Goal: Use online tool/utility: Use online tool/utility

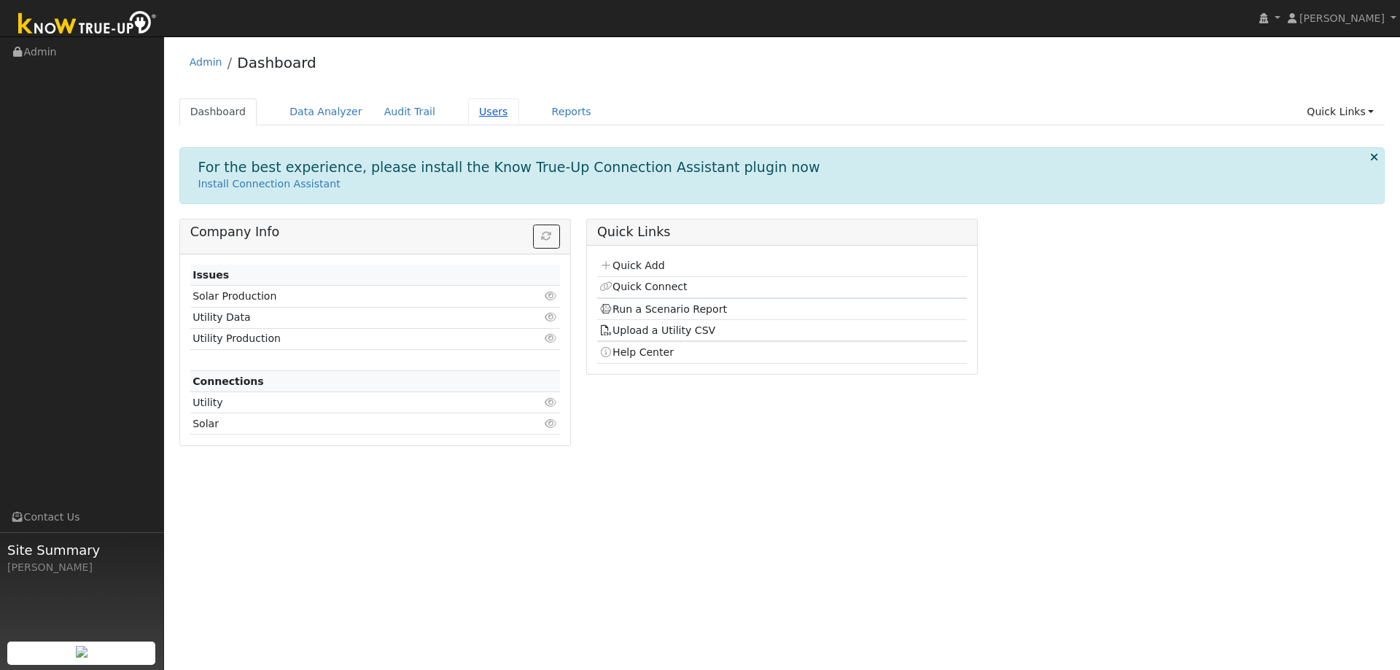
click at [474, 117] on link "Users" at bounding box center [493, 111] width 51 height 27
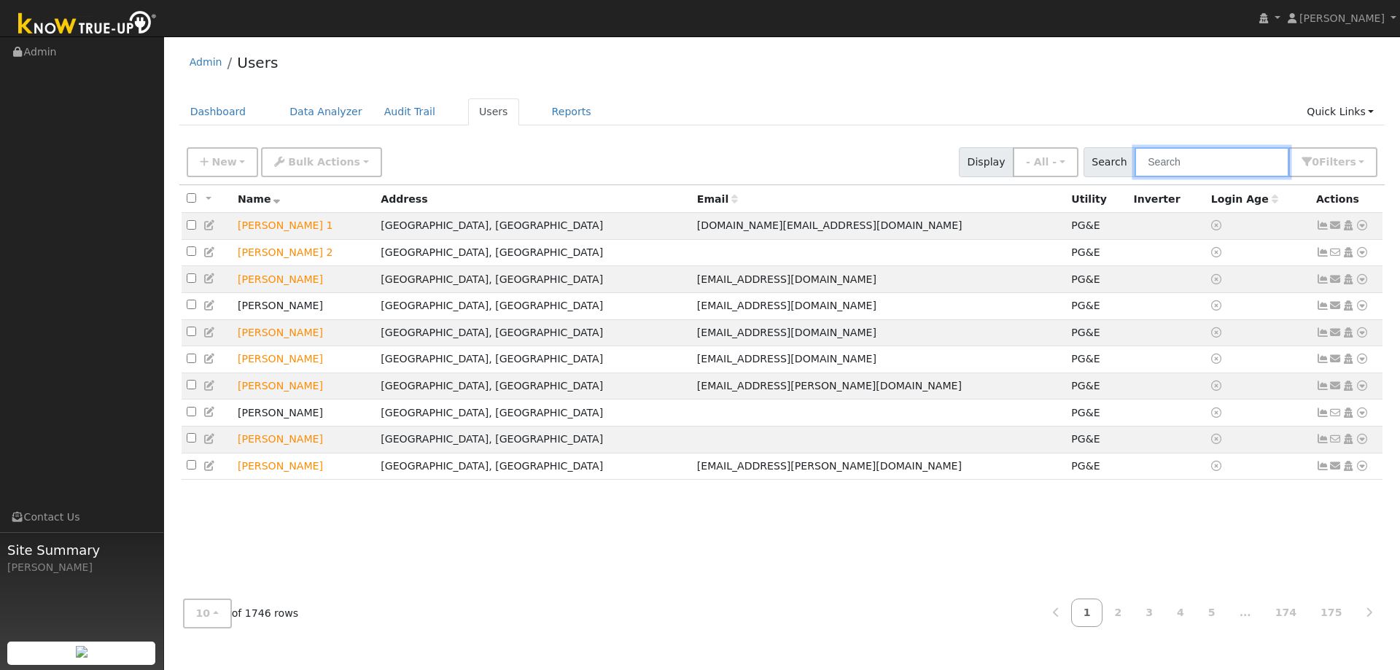
click at [1175, 160] on input "text" at bounding box center [1212, 162] width 155 height 30
type input "clare"
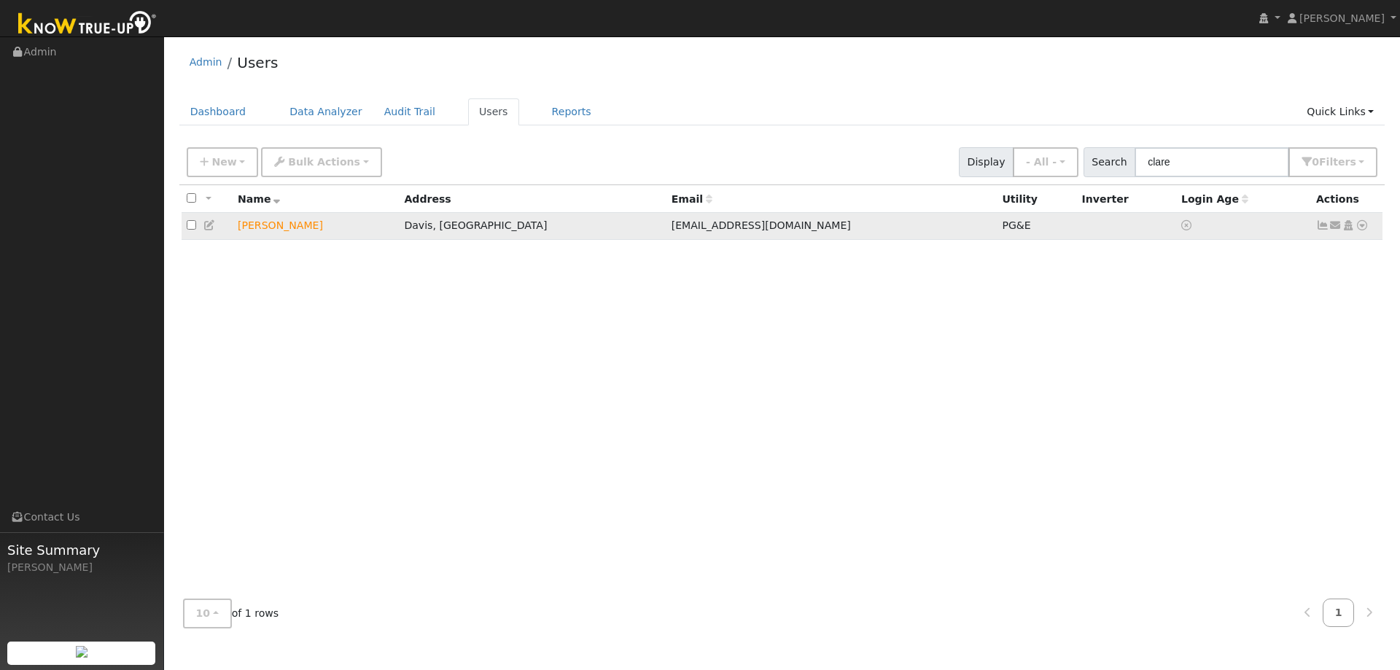
click at [1362, 230] on icon at bounding box center [1361, 225] width 13 height 10
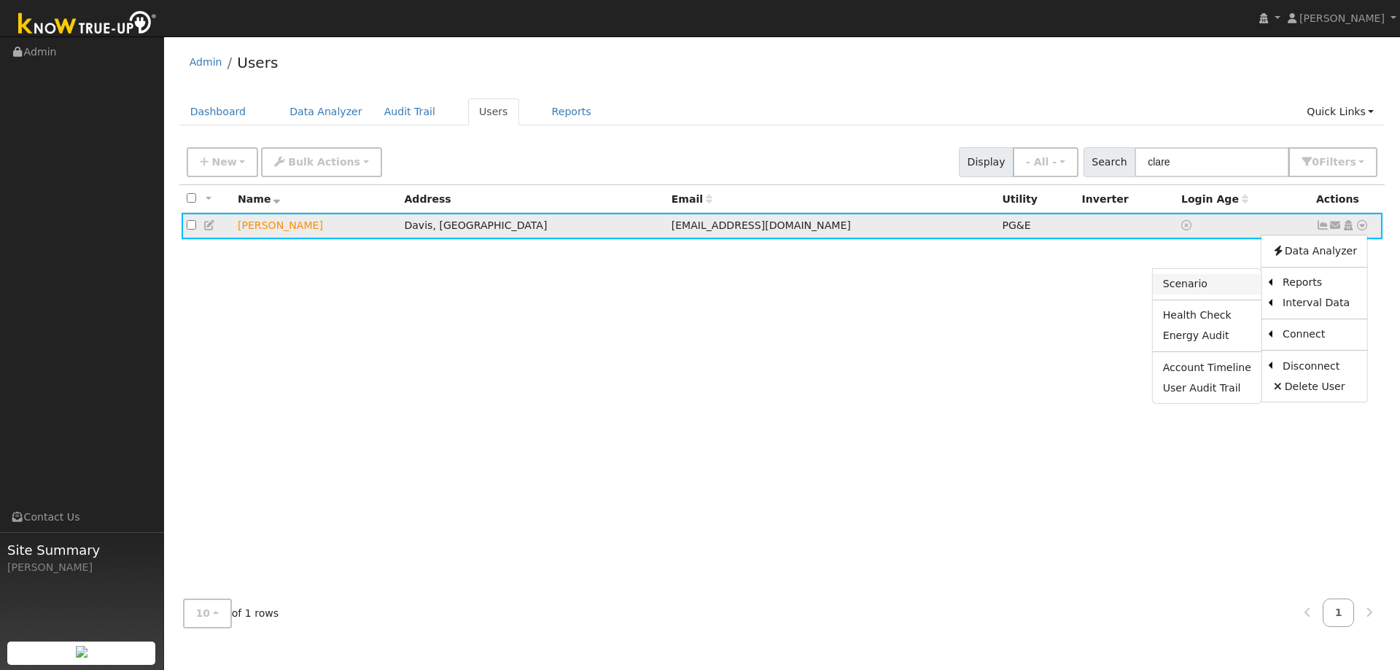
click at [1197, 289] on link "Scenario" at bounding box center [1207, 284] width 109 height 20
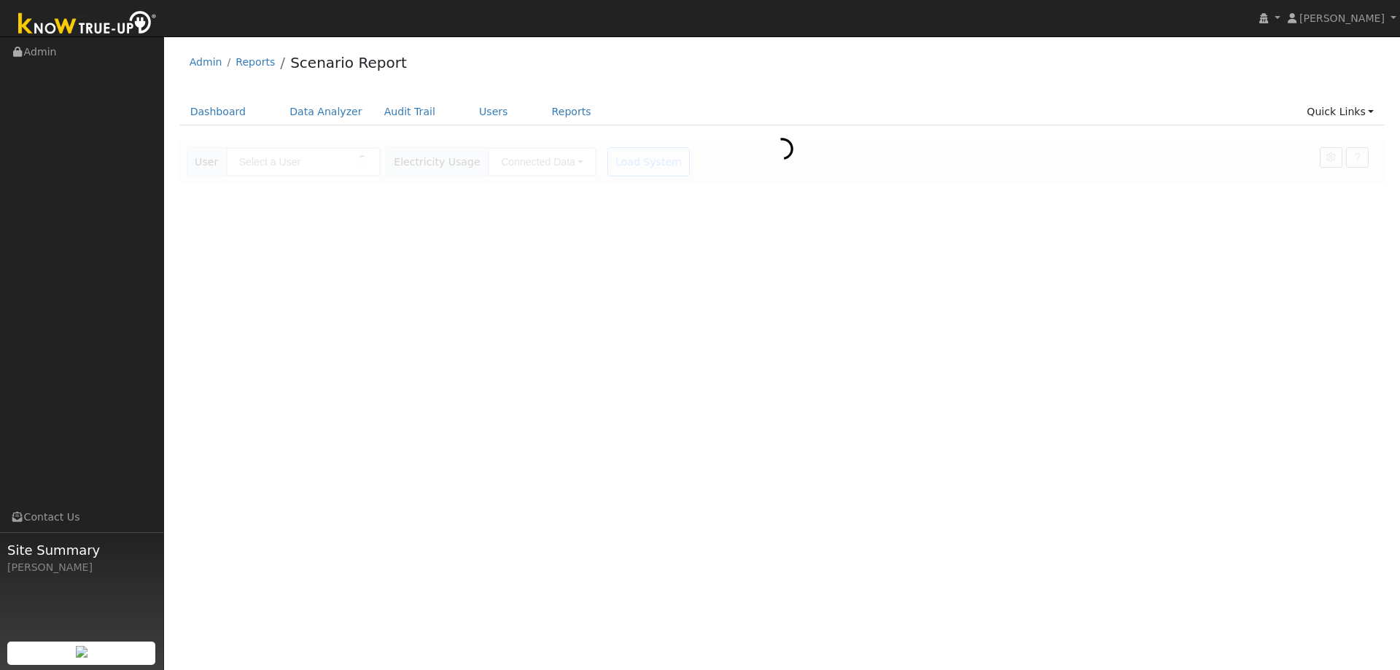
type input "Clare Lu"
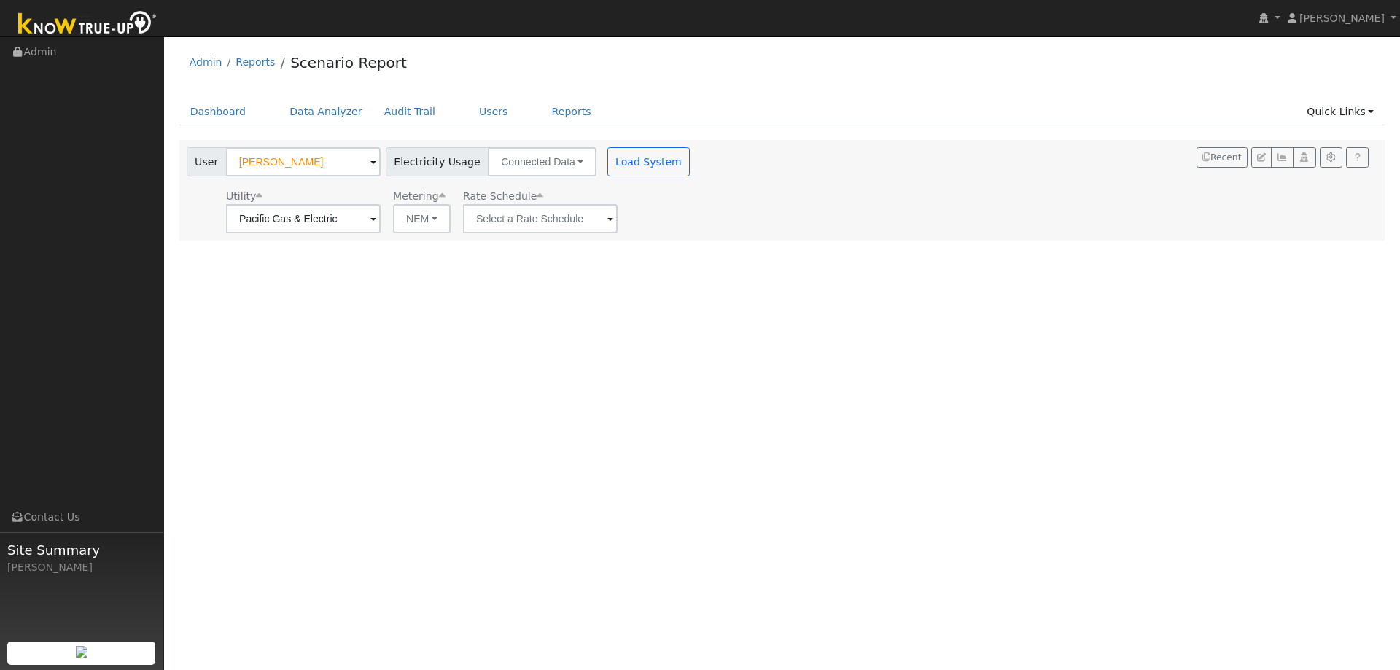
click at [607, 223] on span at bounding box center [610, 219] width 6 height 17
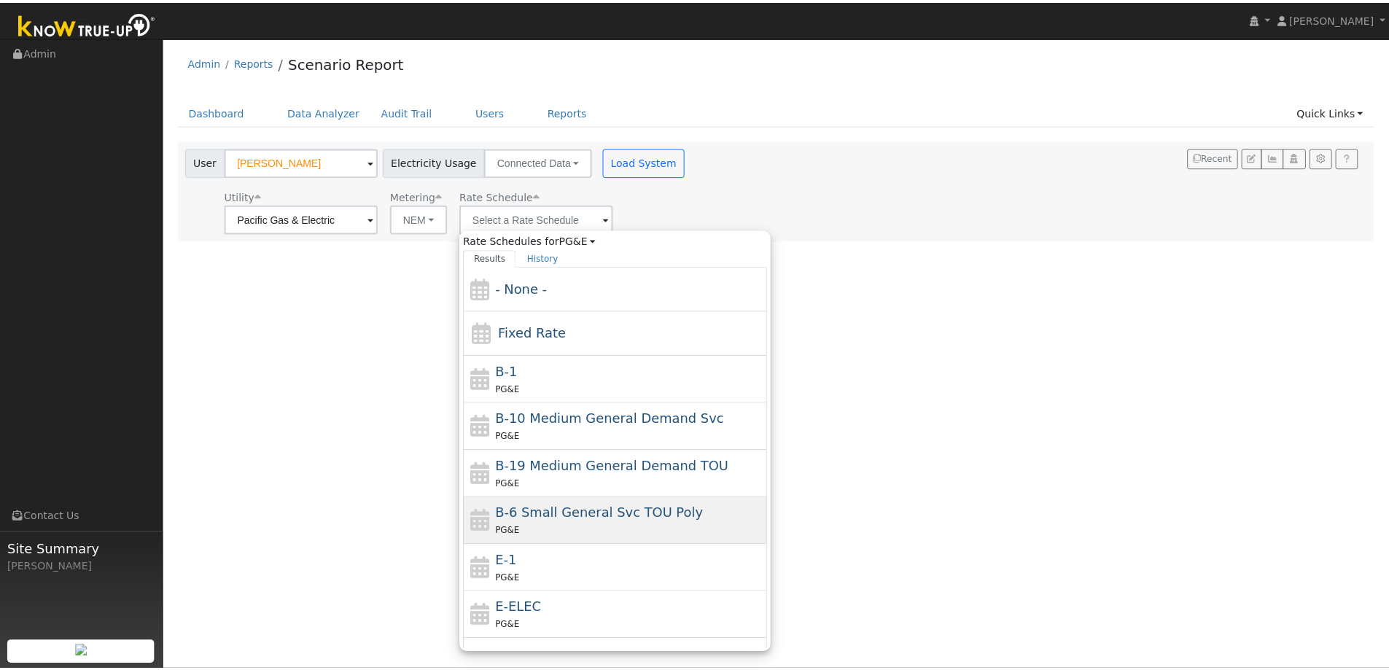
scroll to position [207, 0]
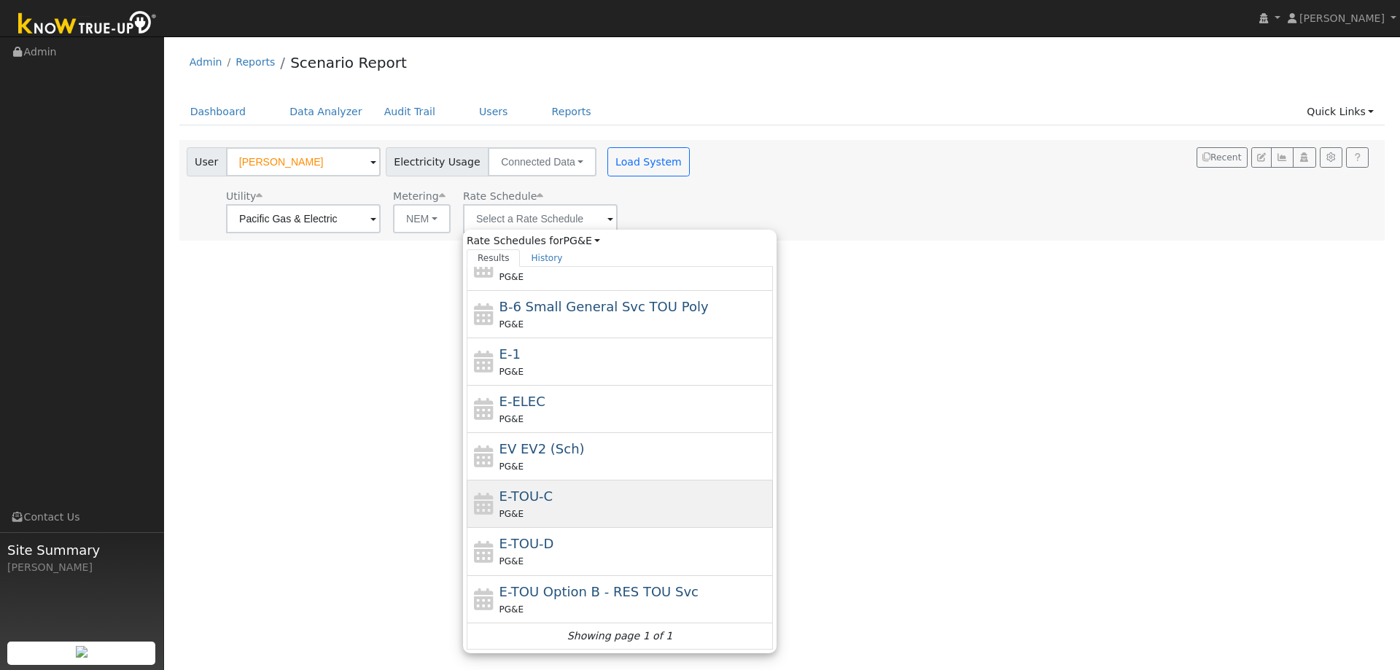
click at [572, 499] on div "E-TOU-C PG&E" at bounding box center [634, 503] width 271 height 35
type input "E-TOU-C"
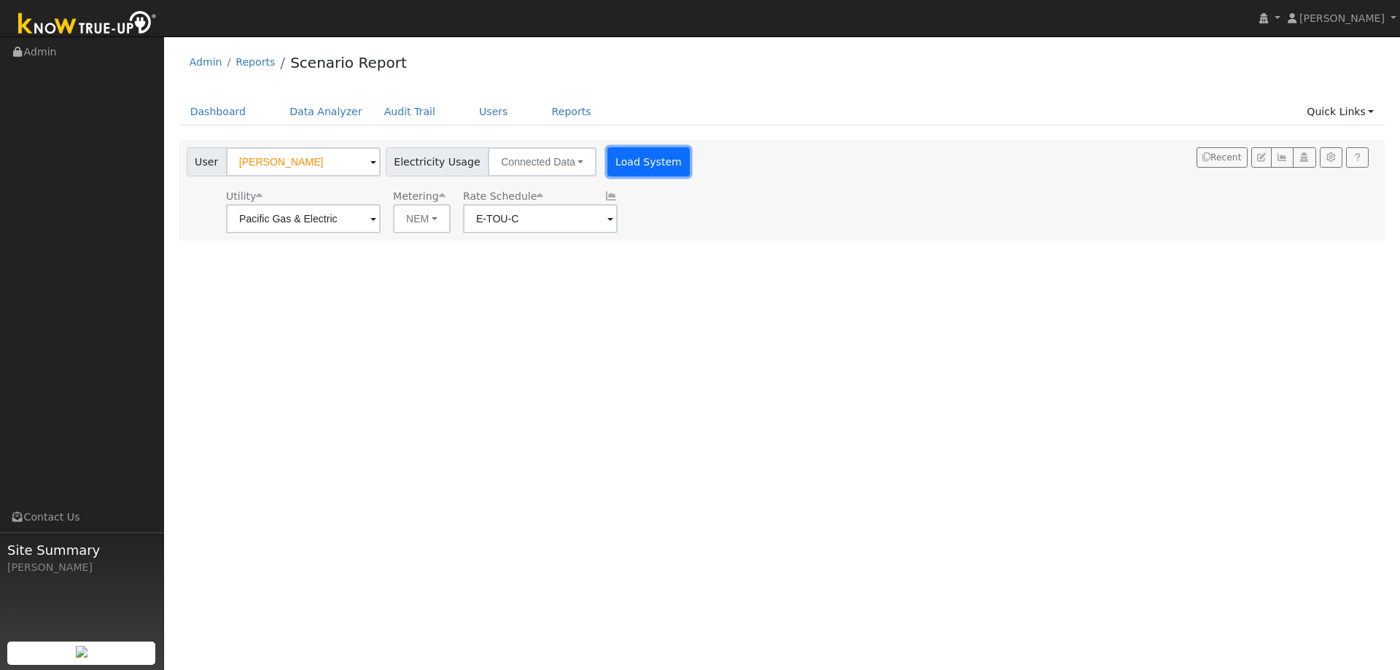
click at [631, 159] on button "Load System" at bounding box center [648, 161] width 83 height 29
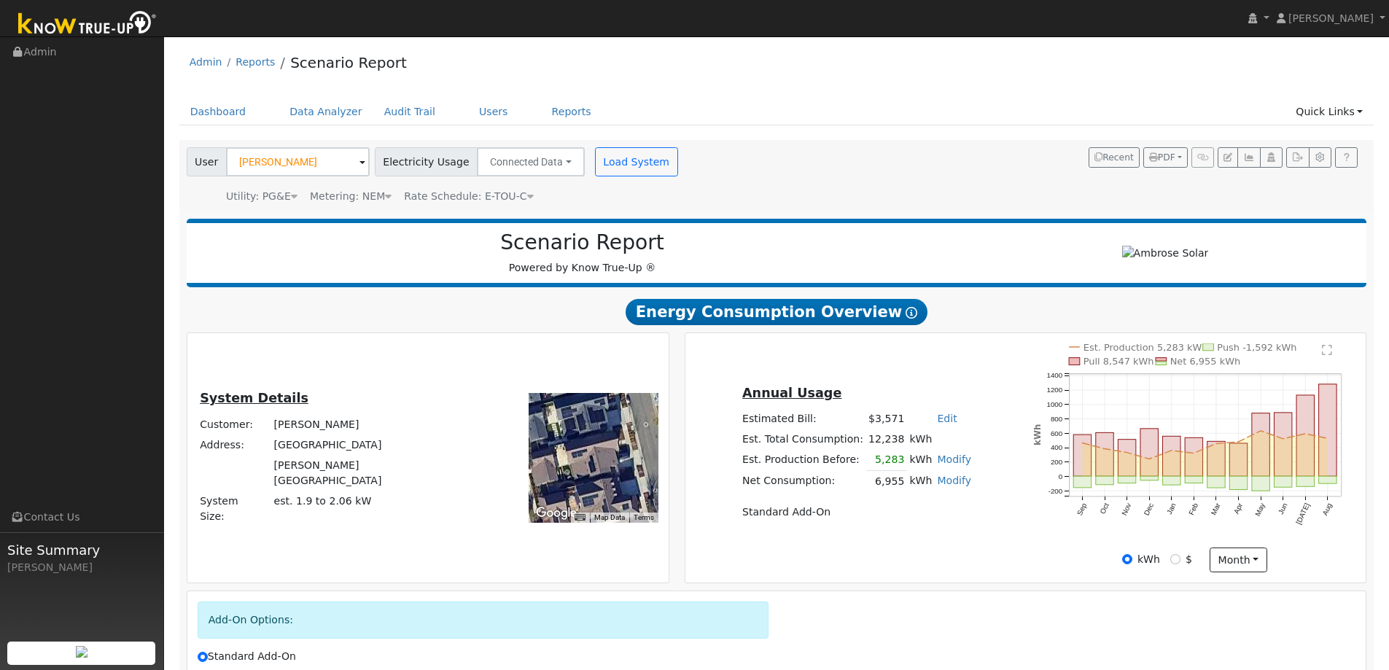
scroll to position [165, 0]
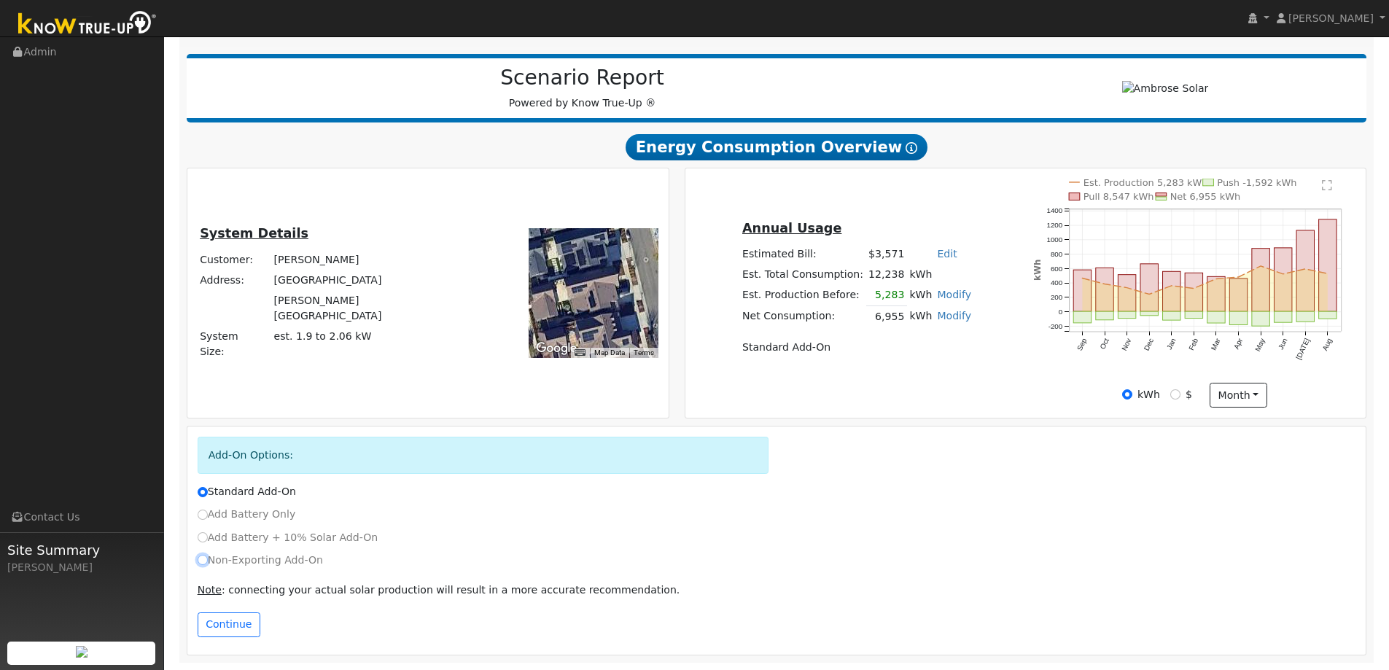
click at [205, 561] on input "Non-Exporting Add-On" at bounding box center [203, 560] width 10 height 10
radio input "true"
radio input "false"
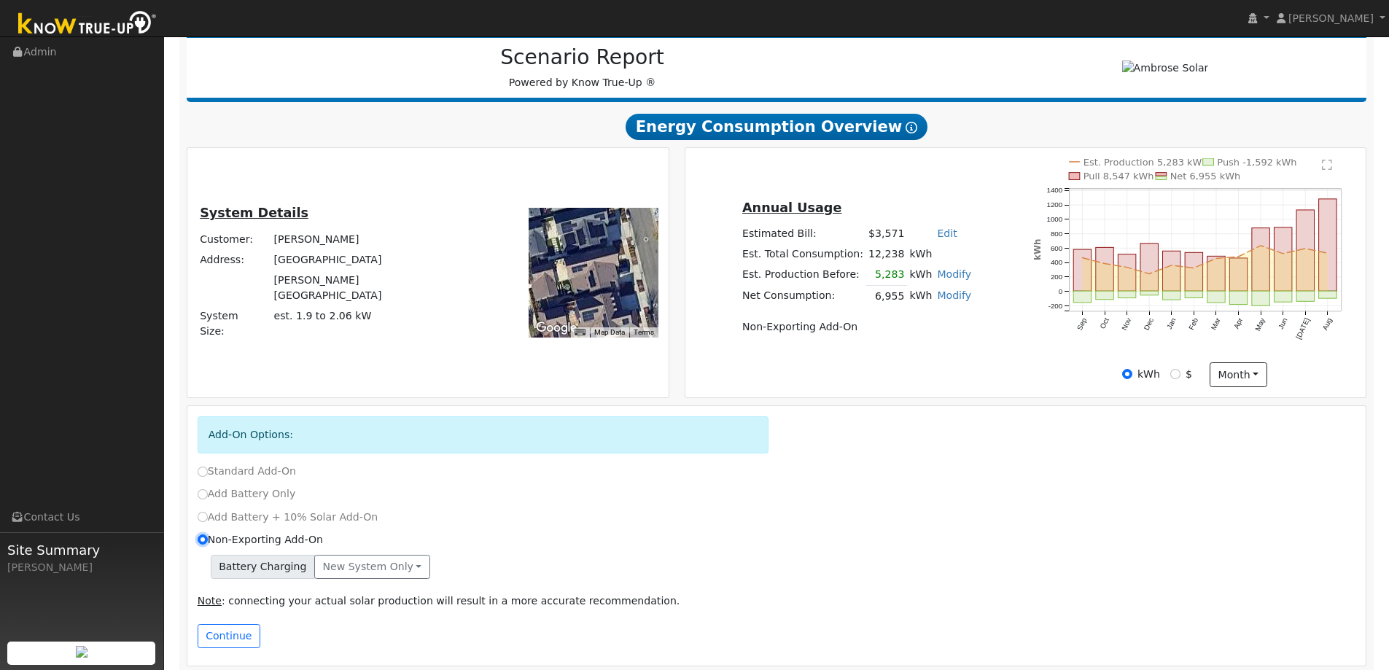
scroll to position [196, 0]
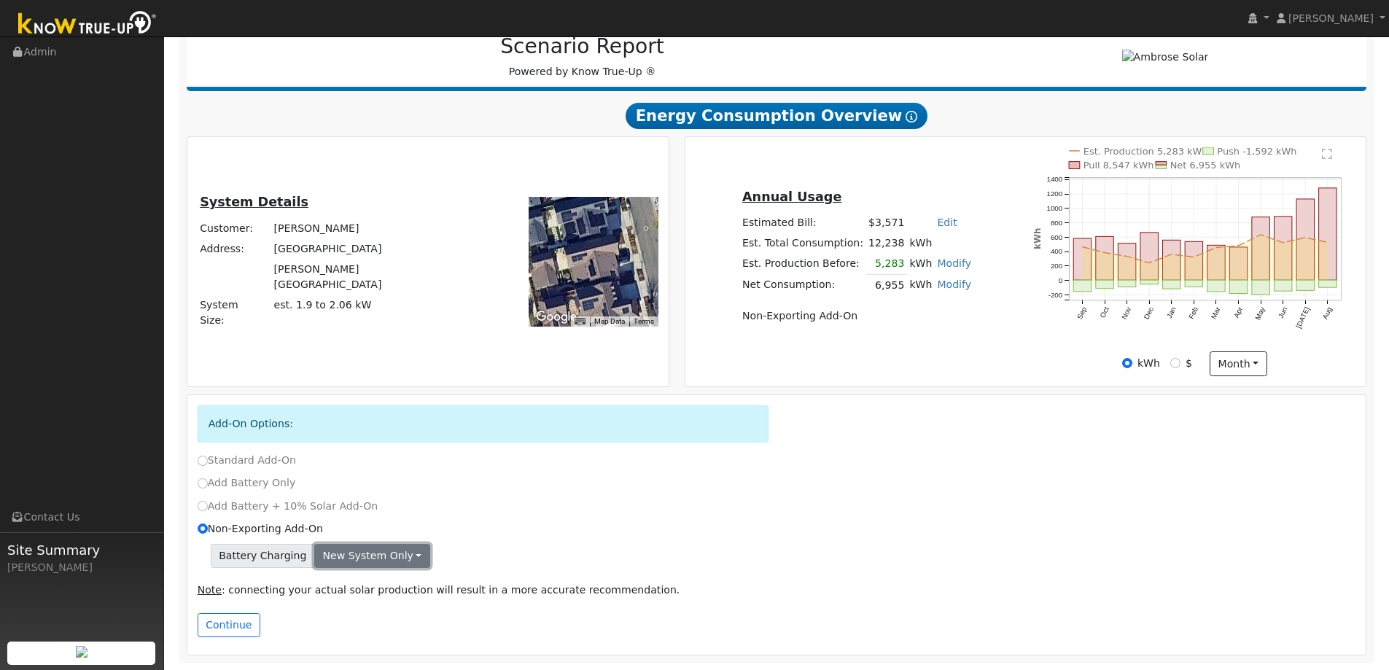
click at [385, 559] on button "New system only" at bounding box center [372, 556] width 116 height 25
click at [378, 606] on link "Both systems" at bounding box center [369, 606] width 109 height 20
click at [502, 545] on div "Battery Charging Both systems New system only Both systems" at bounding box center [777, 556] width 1159 height 25
click at [238, 623] on button "Continue" at bounding box center [229, 625] width 63 height 25
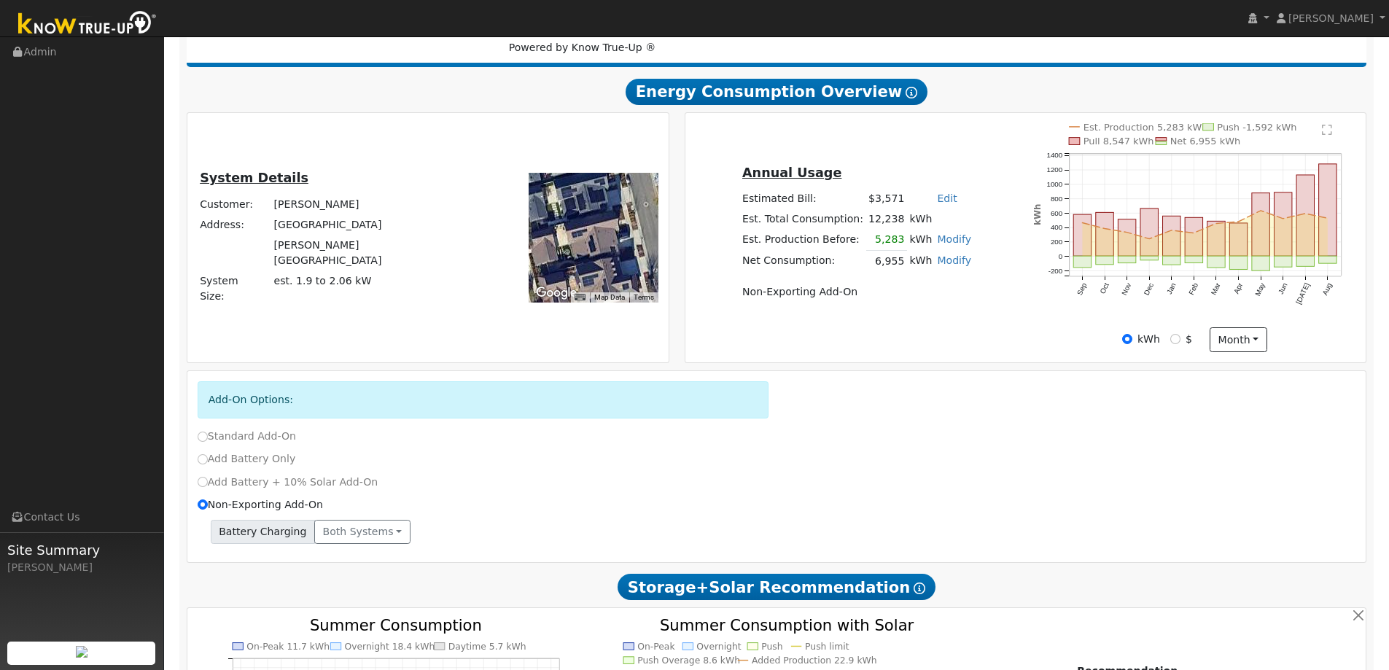
scroll to position [0, 0]
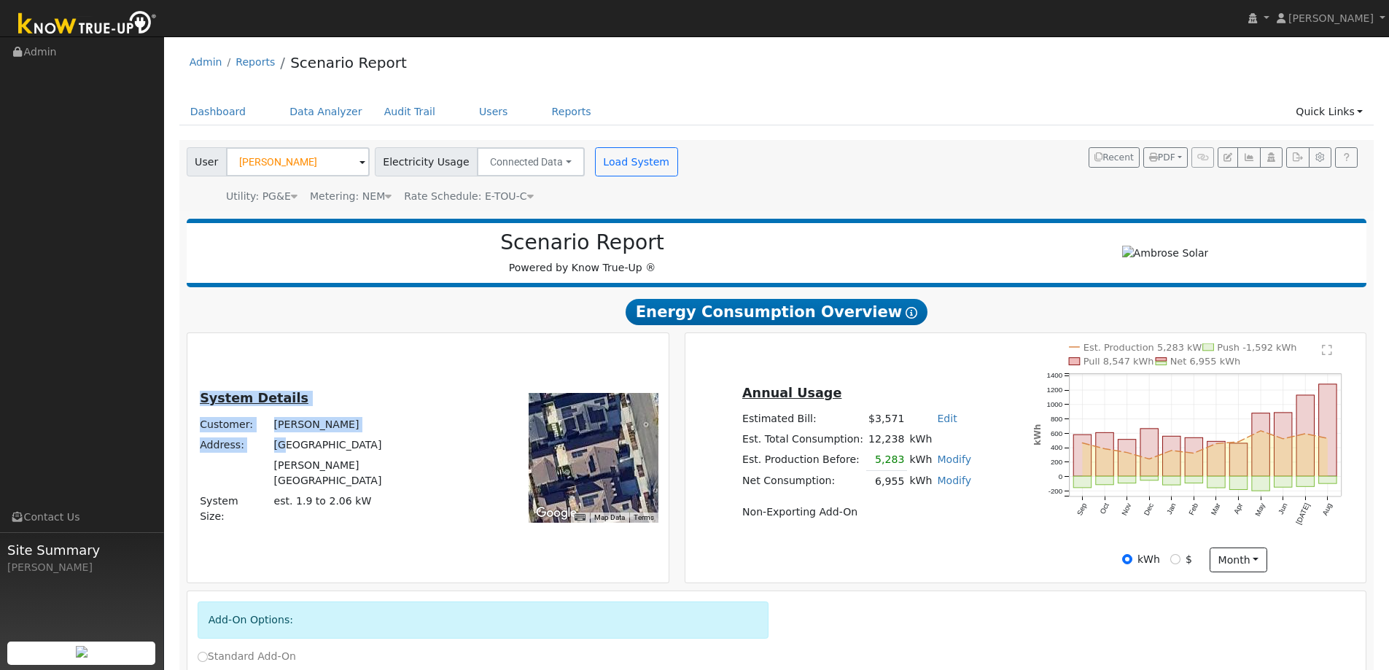
drag, startPoint x: 409, startPoint y: 460, endPoint x: 326, endPoint y: 455, distance: 83.3
click at [327, 455] on div "System Details Customer: Clare Lu Address: 1657 Harvest Street Davis, CA 95616 …" at bounding box center [329, 458] width 278 height 139
click at [319, 455] on td "1657 Harvest Street" at bounding box center [365, 445] width 189 height 20
click at [316, 455] on td "1657 Harvest Street" at bounding box center [365, 445] width 189 height 20
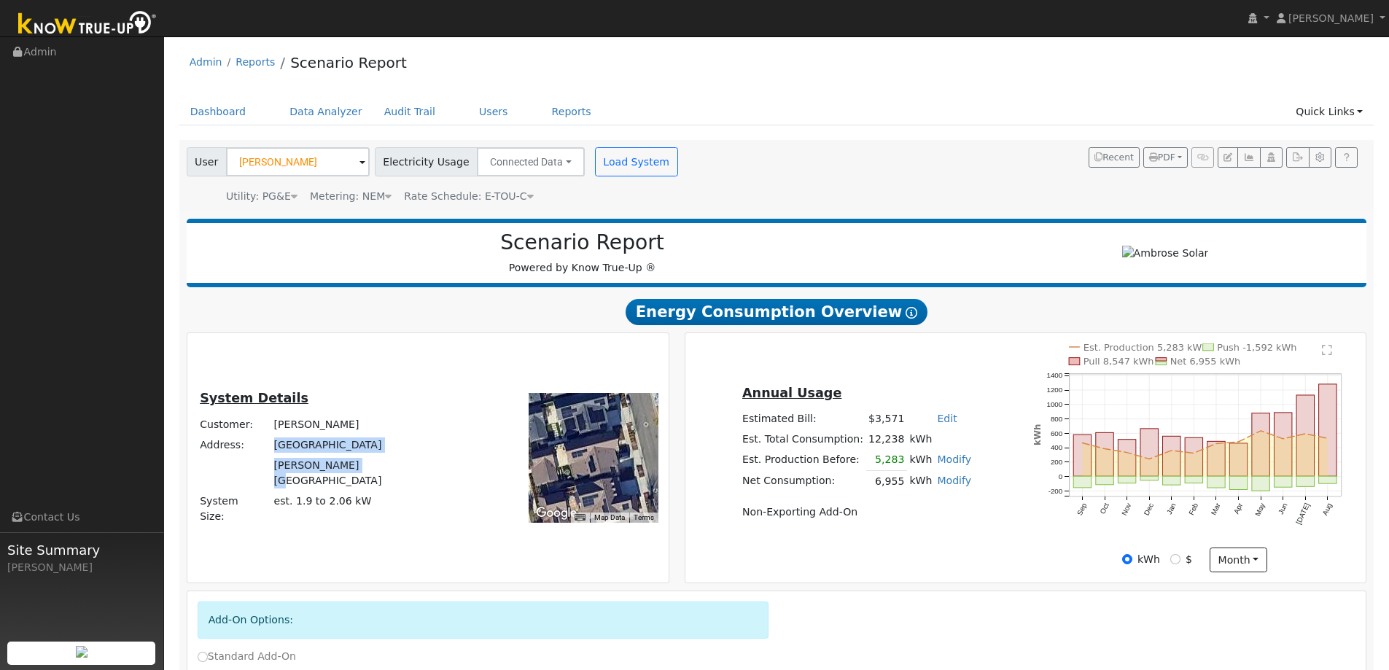
drag, startPoint x: 314, startPoint y: 464, endPoint x: 390, endPoint y: 485, distance: 79.4
click at [390, 485] on tbody "Customer: Clare Lu Address: 1657 Harvest Street Davis, CA 95616 System Size: es…" at bounding box center [329, 470] width 262 height 113
copy tbody "1657 Harvest Street Davis, CA 95616"
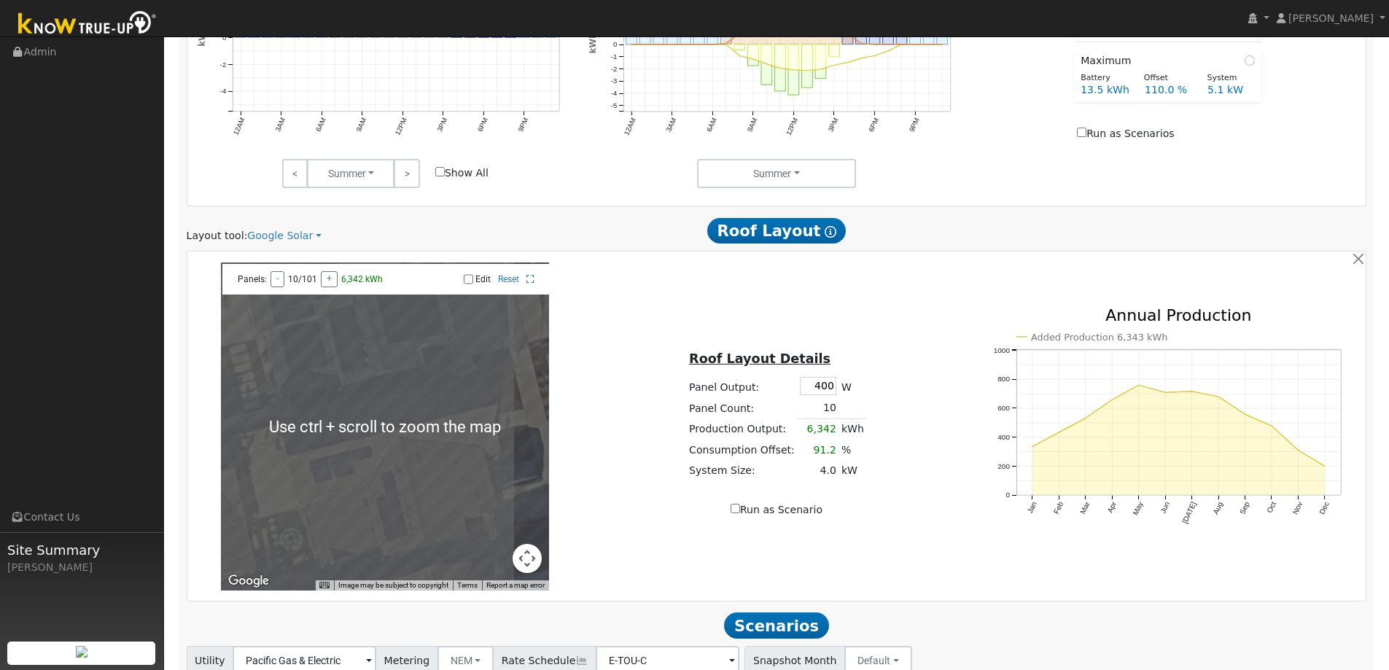
scroll to position [1027, 0]
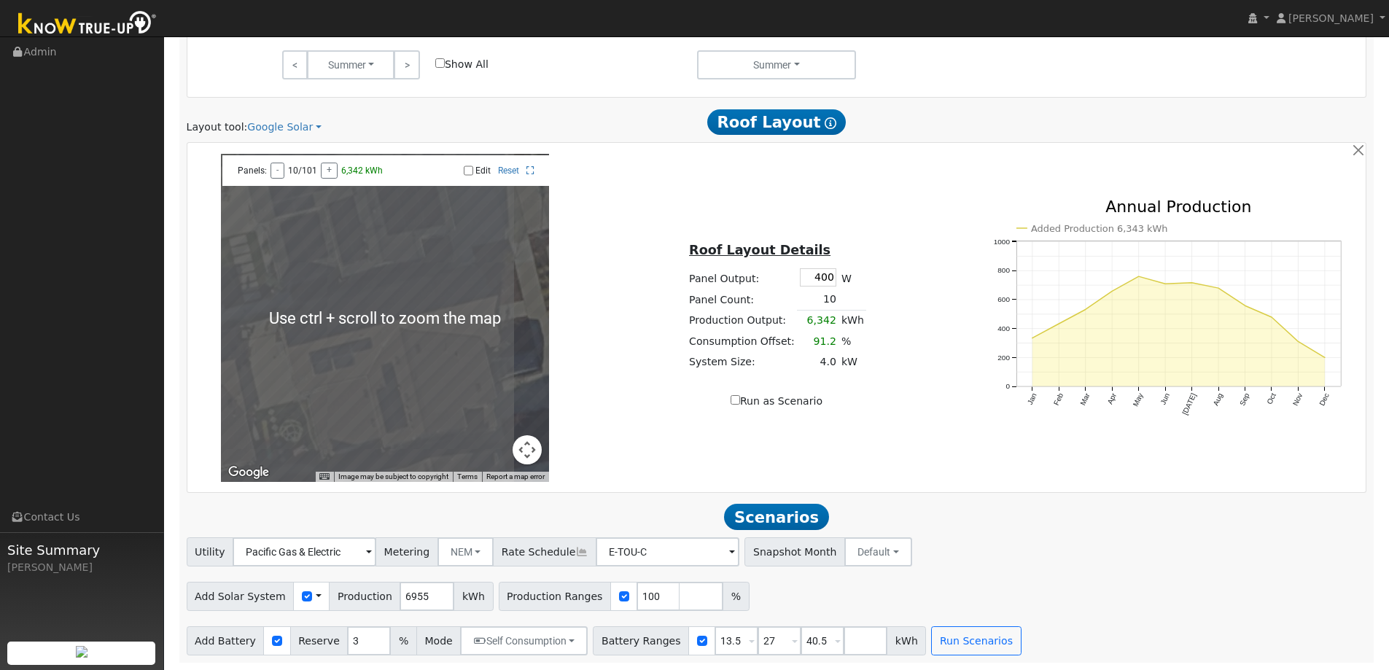
click at [316, 596] on span at bounding box center [319, 596] width 6 height 15
click at [334, 624] on link "Use CSV Data" at bounding box center [355, 622] width 101 height 20
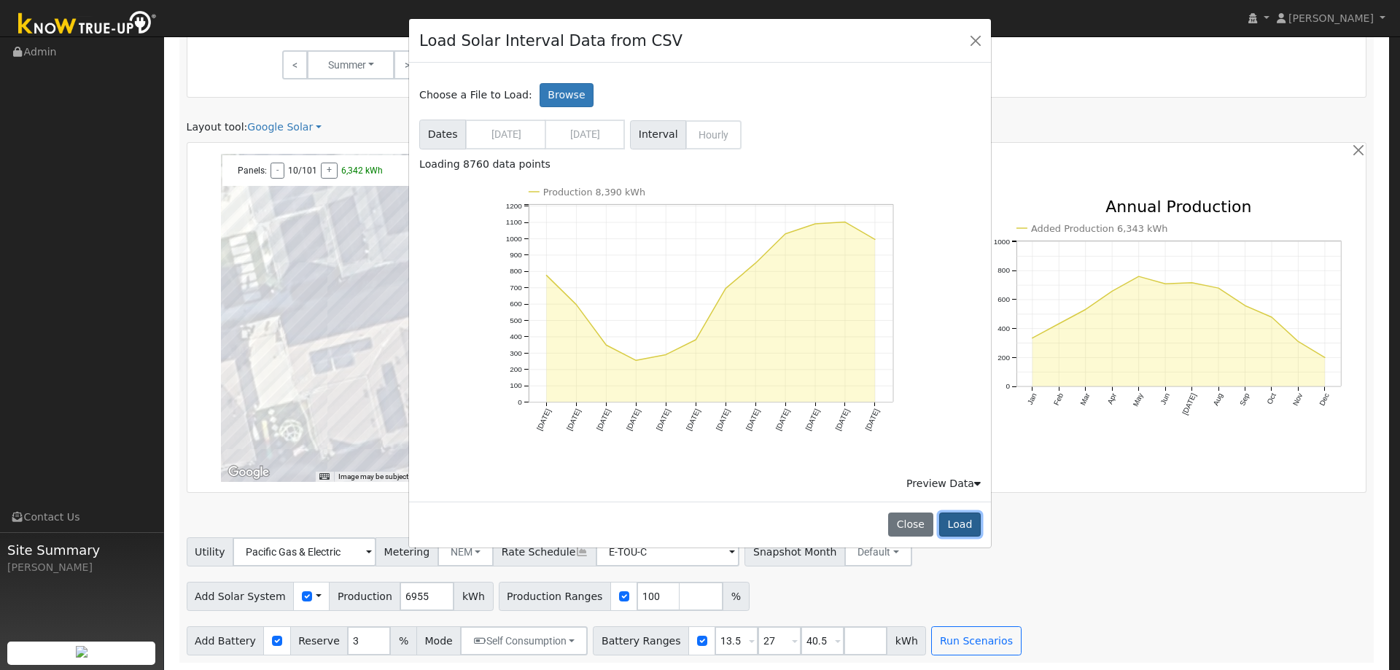
click at [960, 526] on button "Load" at bounding box center [960, 525] width 42 height 25
type input "8390"
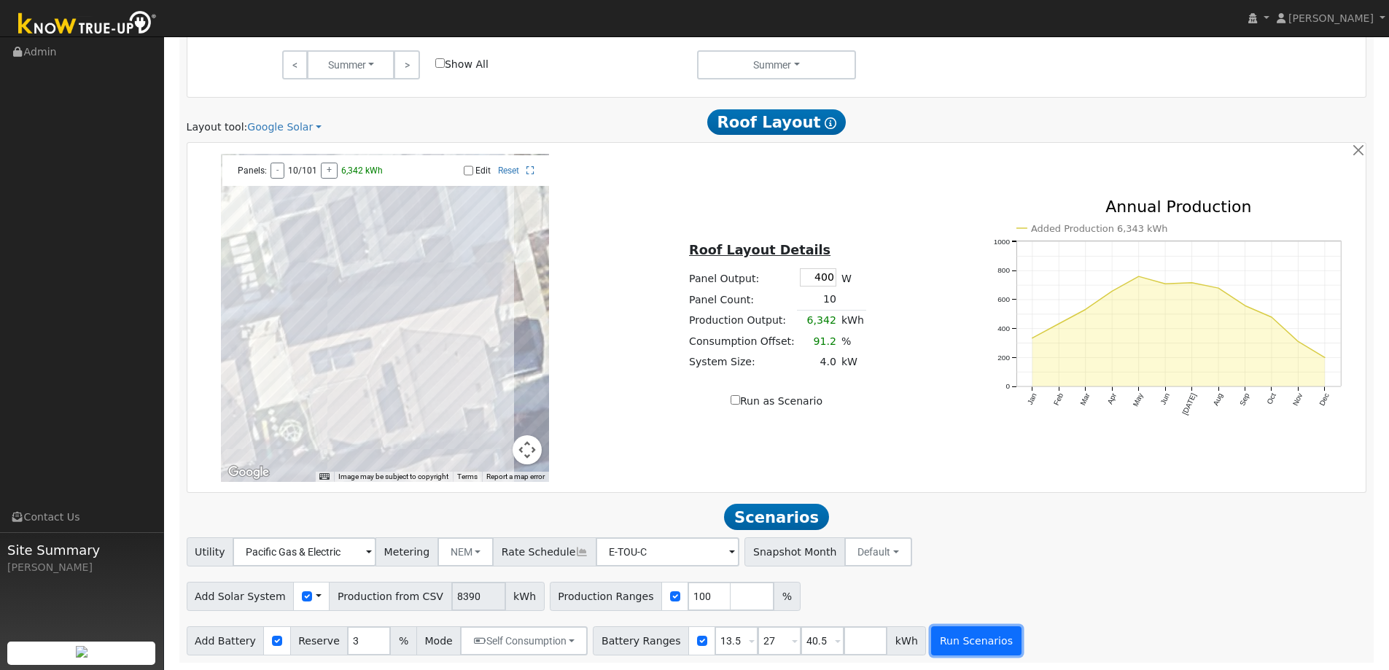
click at [943, 644] on button "Run Scenarios" at bounding box center [976, 640] width 90 height 29
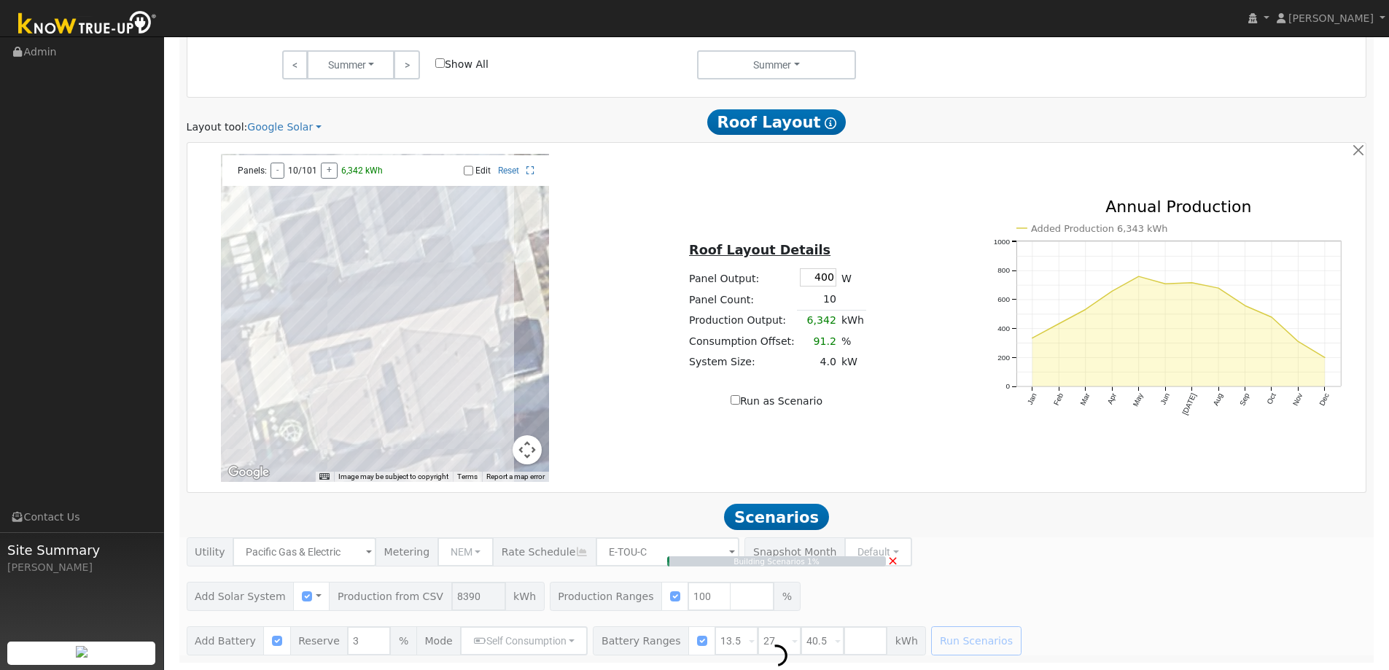
type input "5.6"
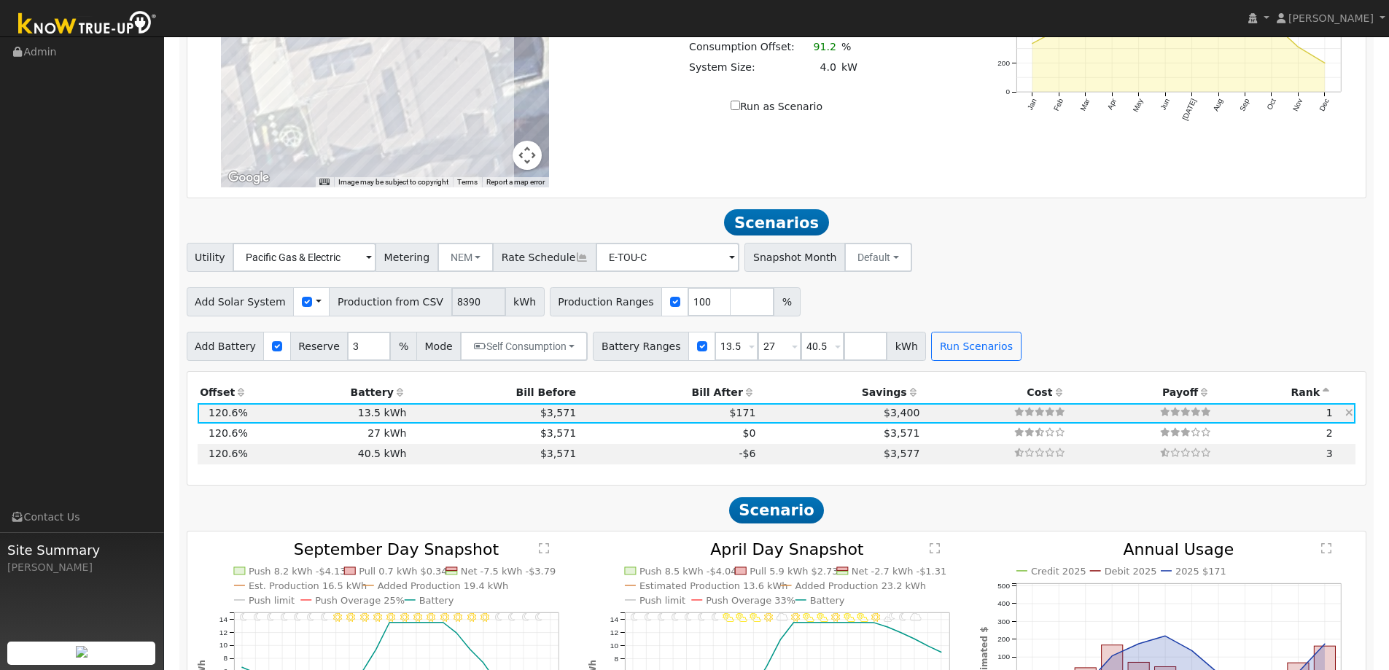
scroll to position [1167, 0]
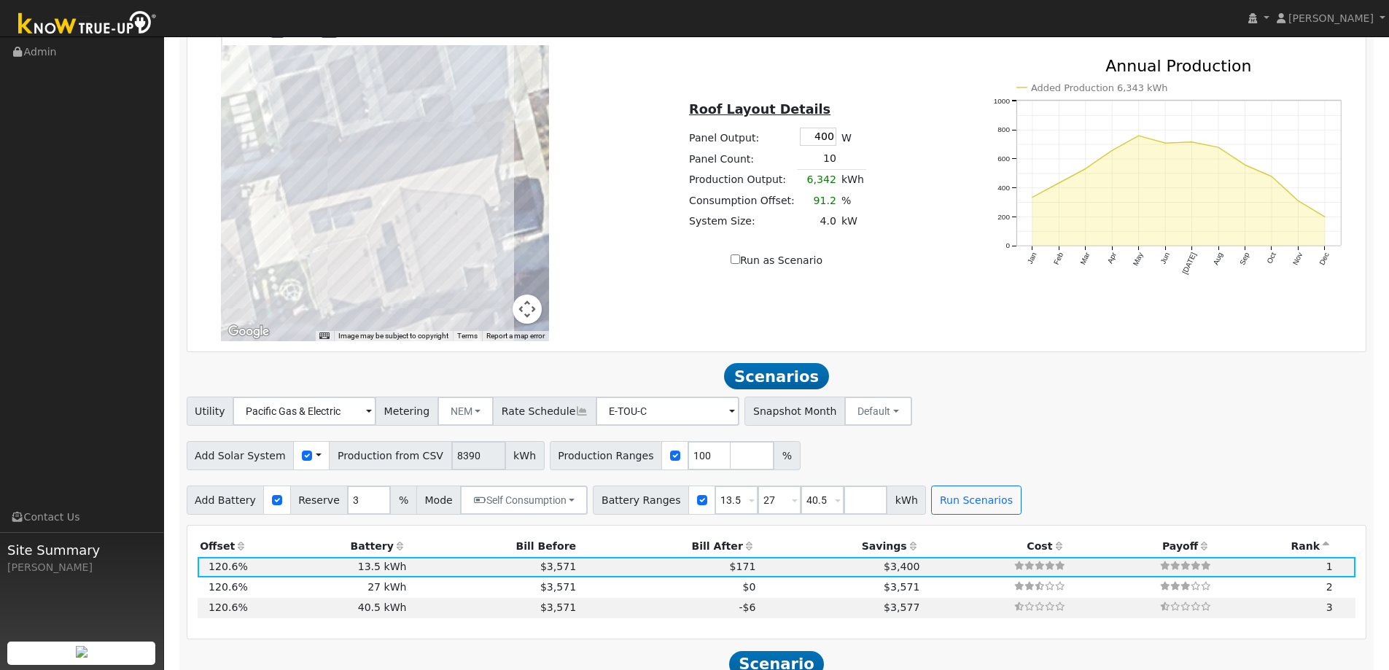
drag, startPoint x: 644, startPoint y: 337, endPoint x: 619, endPoint y: 267, distance: 74.3
drag, startPoint x: 619, startPoint y: 267, endPoint x: 594, endPoint y: 290, distance: 34.0
click at [594, 290] on div "← Move left → Move right ↑ Move up ↓ Move down + Zoom in - Zoom out Home Jump l…" at bounding box center [777, 177] width 1174 height 328
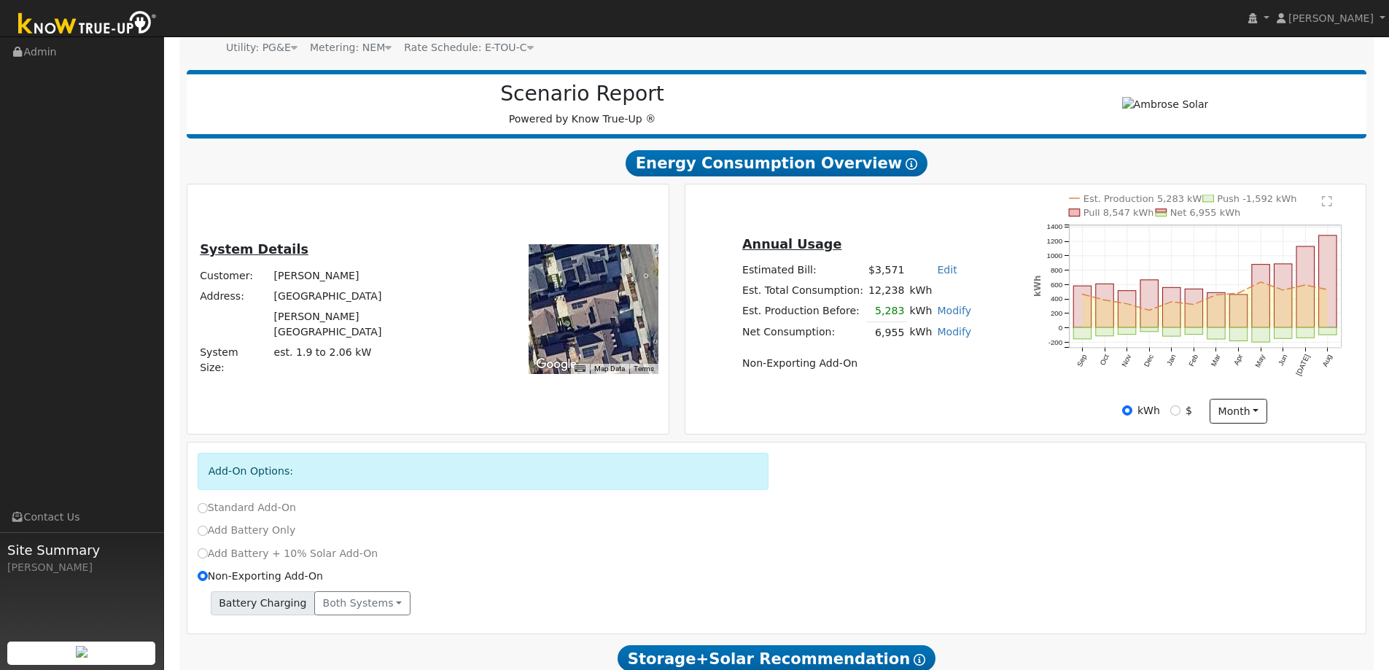
scroll to position [0, 0]
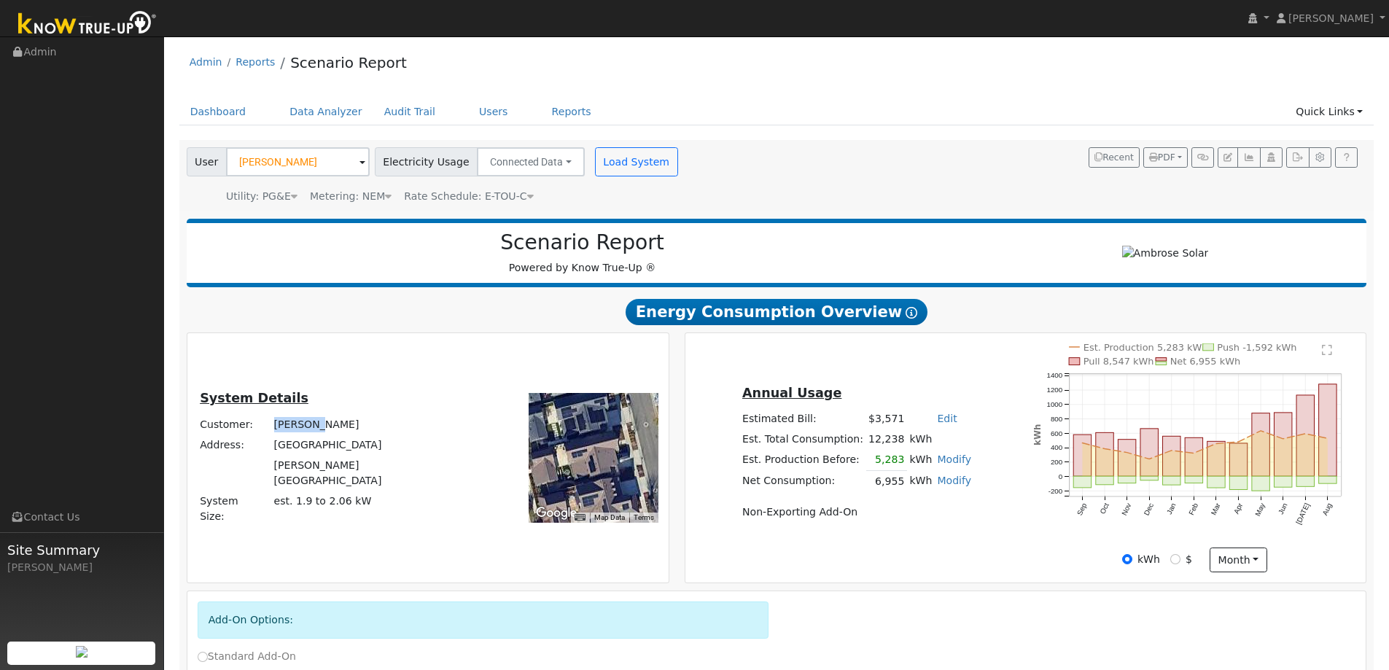
drag, startPoint x: 352, startPoint y: 441, endPoint x: 318, endPoint y: 444, distance: 34.4
click at [318, 435] on td "[PERSON_NAME]" at bounding box center [365, 424] width 189 height 20
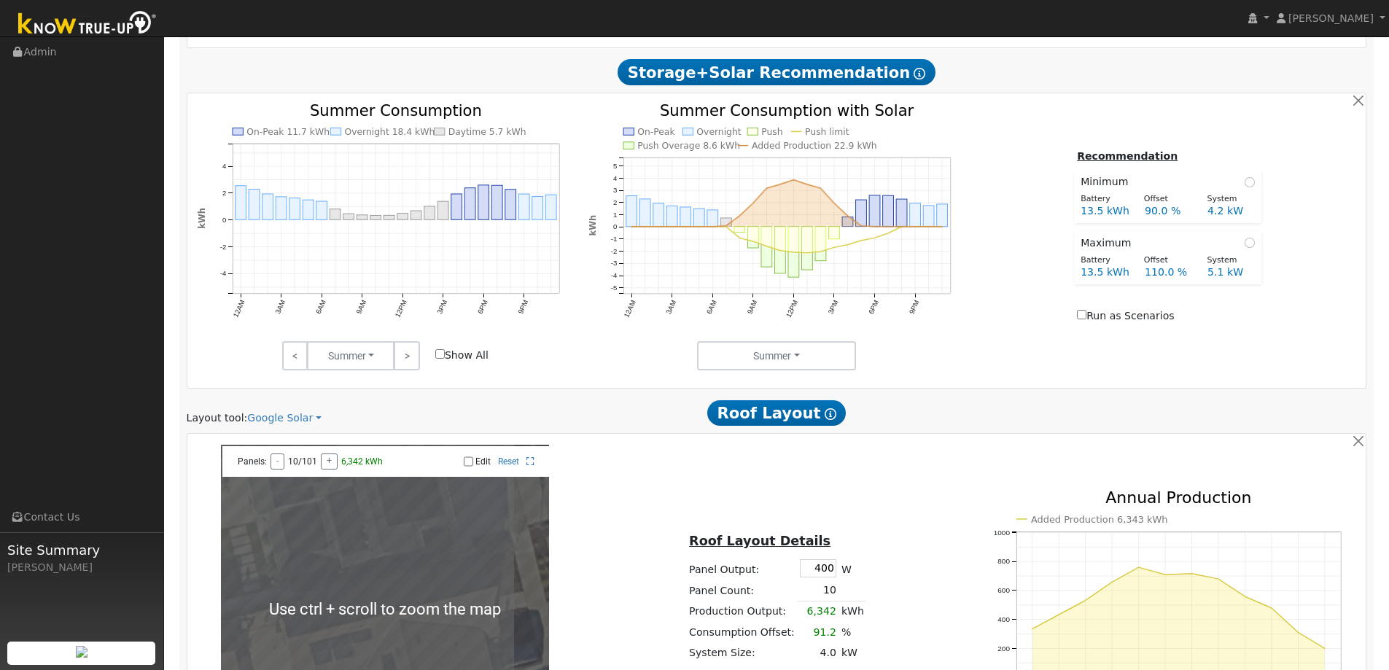
scroll to position [875, 0]
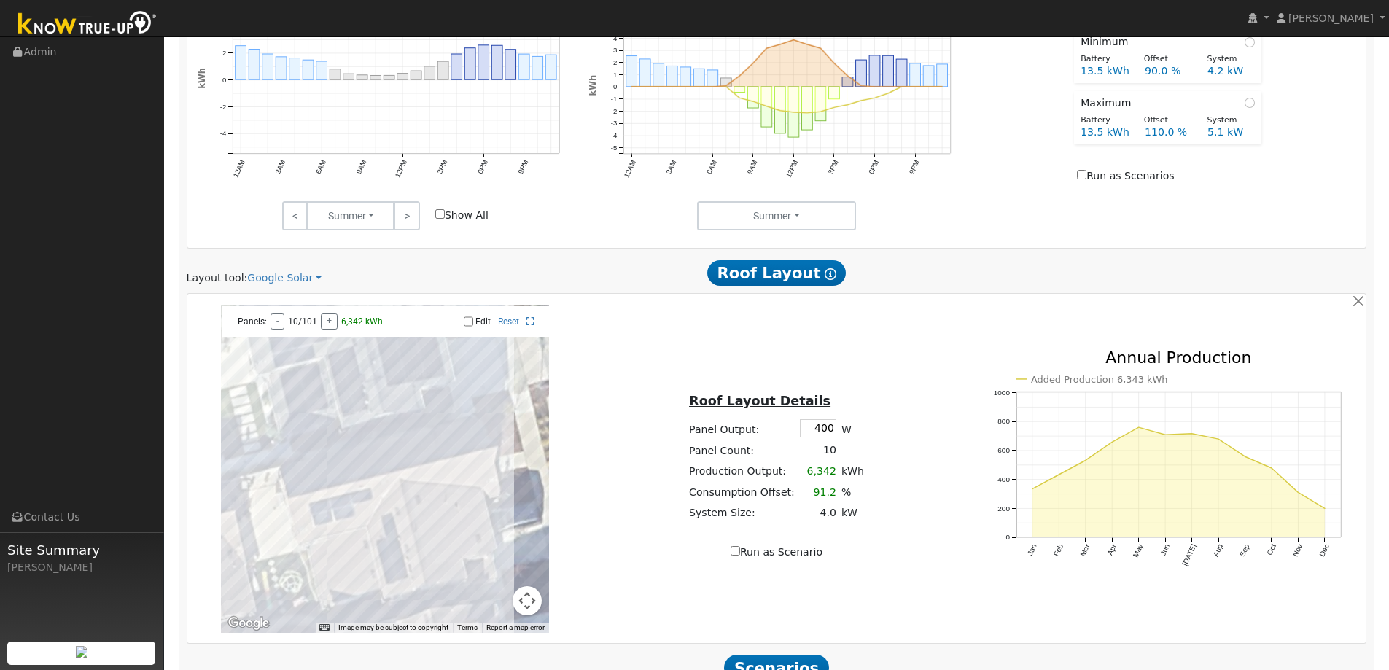
click at [527, 603] on button "Map camera controls" at bounding box center [527, 600] width 29 height 29
click at [489, 528] on button "Zoom in" at bounding box center [490, 527] width 29 height 29
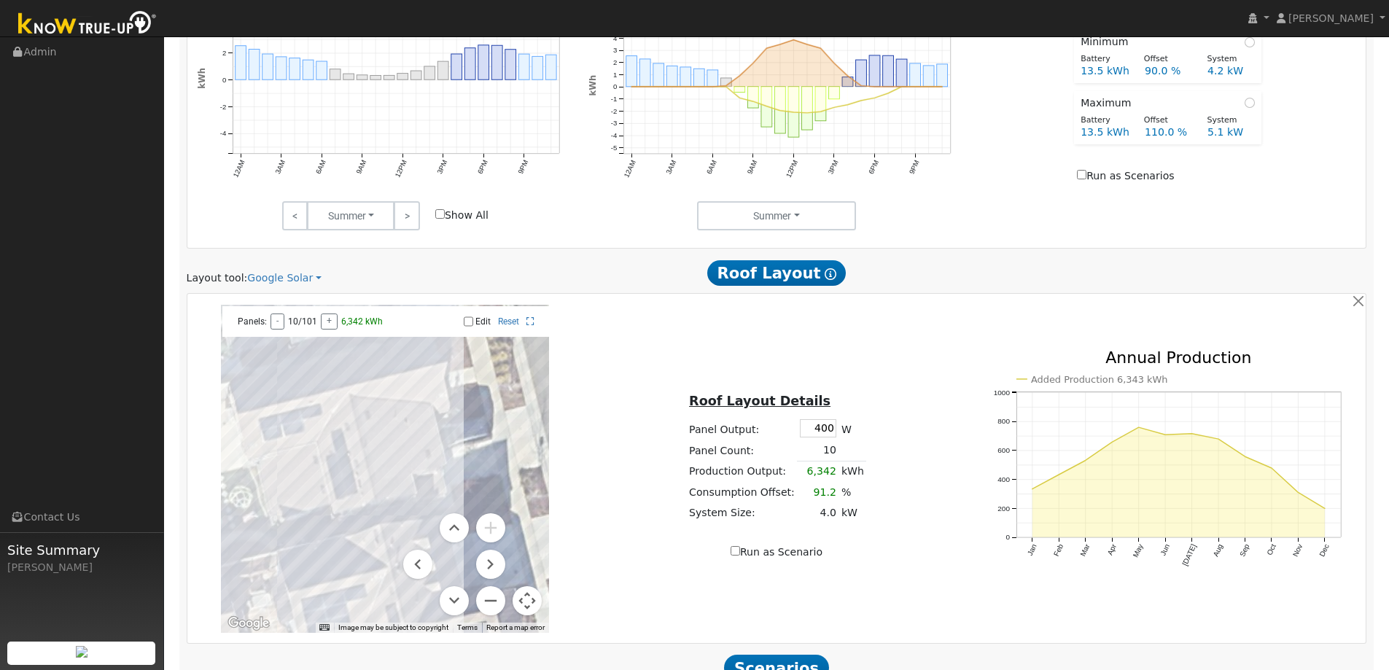
drag, startPoint x: 458, startPoint y: 510, endPoint x: 402, endPoint y: 432, distance: 96.3
click at [393, 416] on div at bounding box center [385, 469] width 328 height 328
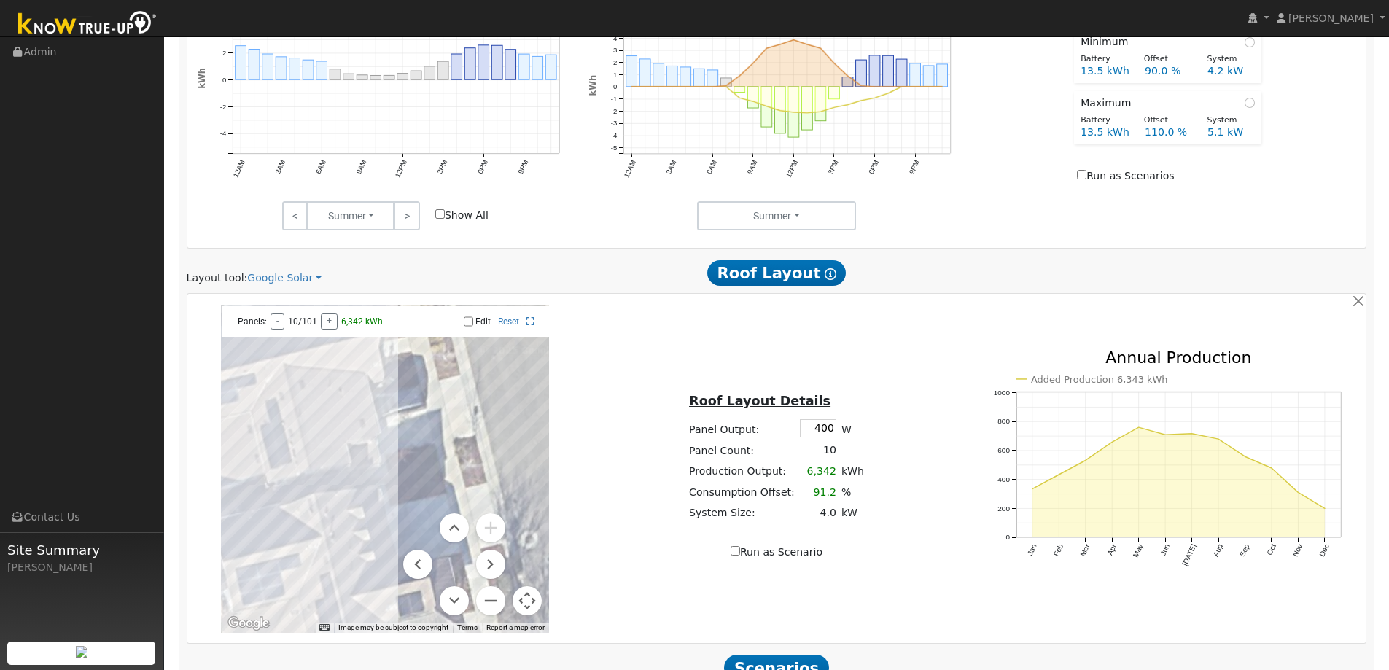
drag, startPoint x: 386, startPoint y: 474, endPoint x: 335, endPoint y: 451, distance: 56.5
click at [335, 451] on div at bounding box center [385, 469] width 328 height 328
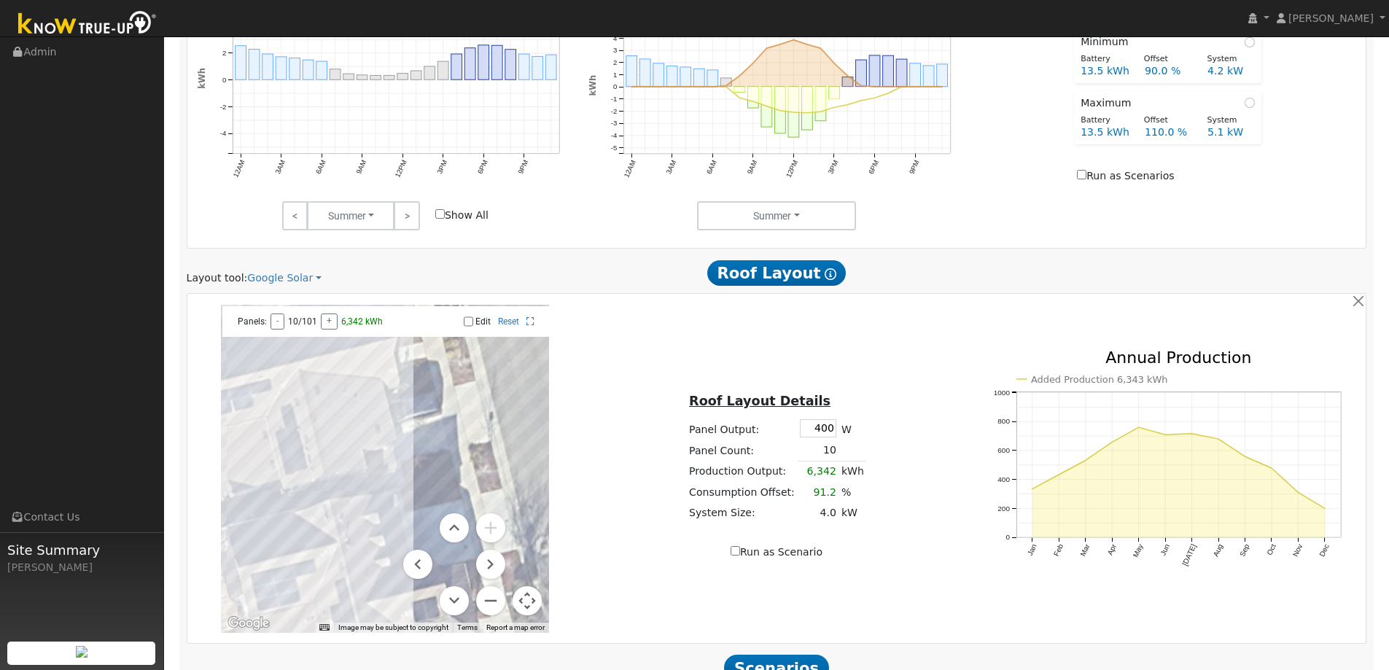
drag, startPoint x: 348, startPoint y: 457, endPoint x: 367, endPoint y: 467, distance: 22.2
click at [367, 467] on div at bounding box center [385, 469] width 328 height 328
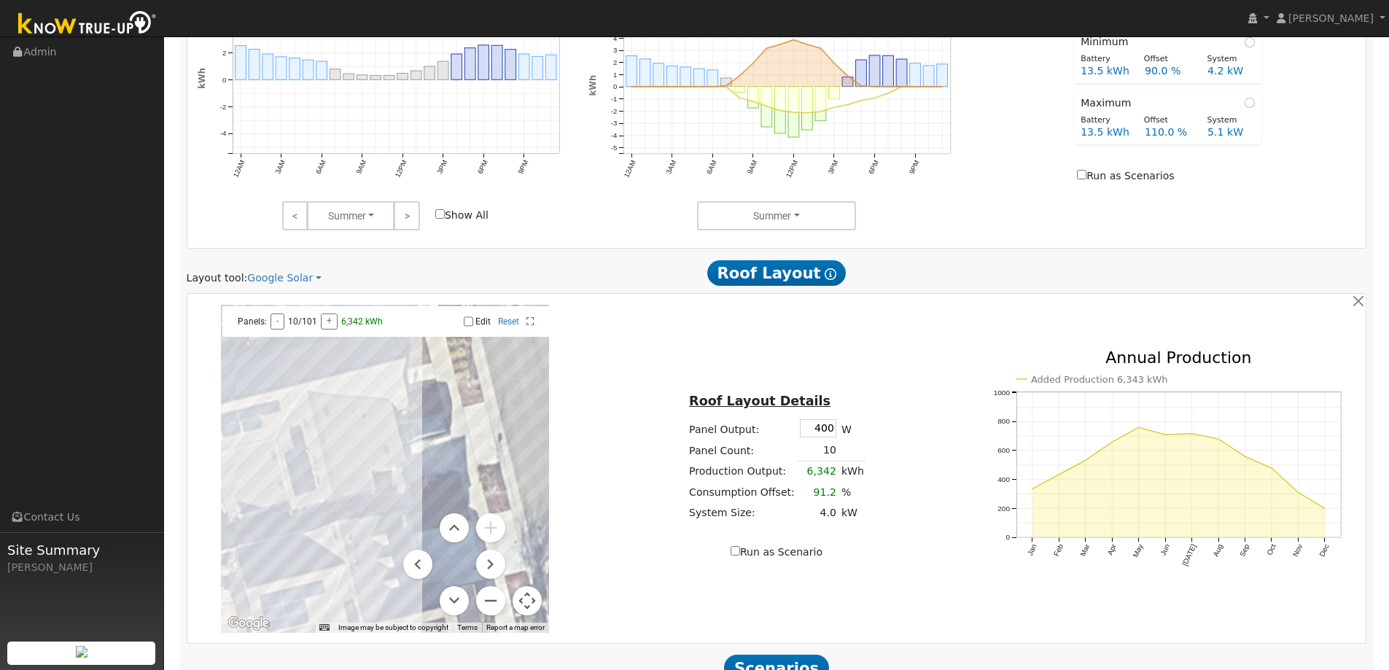
drag, startPoint x: 358, startPoint y: 450, endPoint x: 365, endPoint y: 472, distance: 23.5
click at [365, 472] on div at bounding box center [385, 469] width 328 height 328
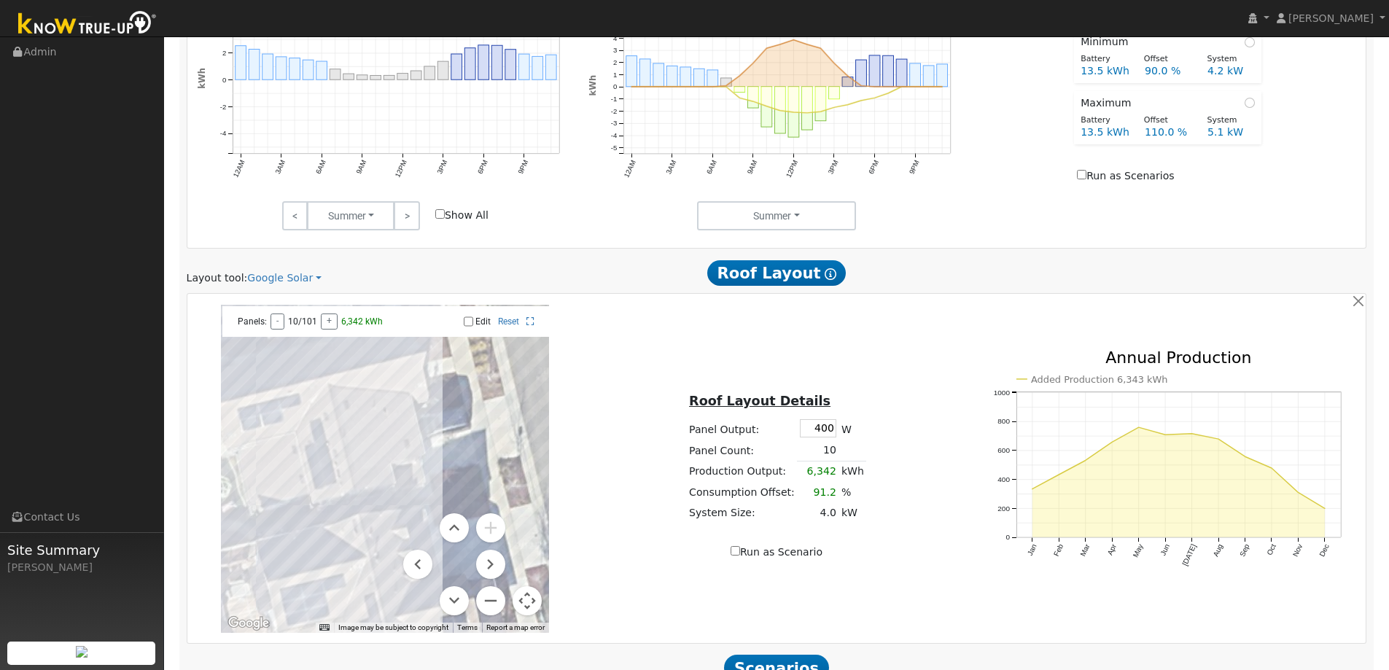
drag, startPoint x: 366, startPoint y: 574, endPoint x: 376, endPoint y: 570, distance: 10.8
click at [376, 570] on div at bounding box center [385, 469] width 328 height 328
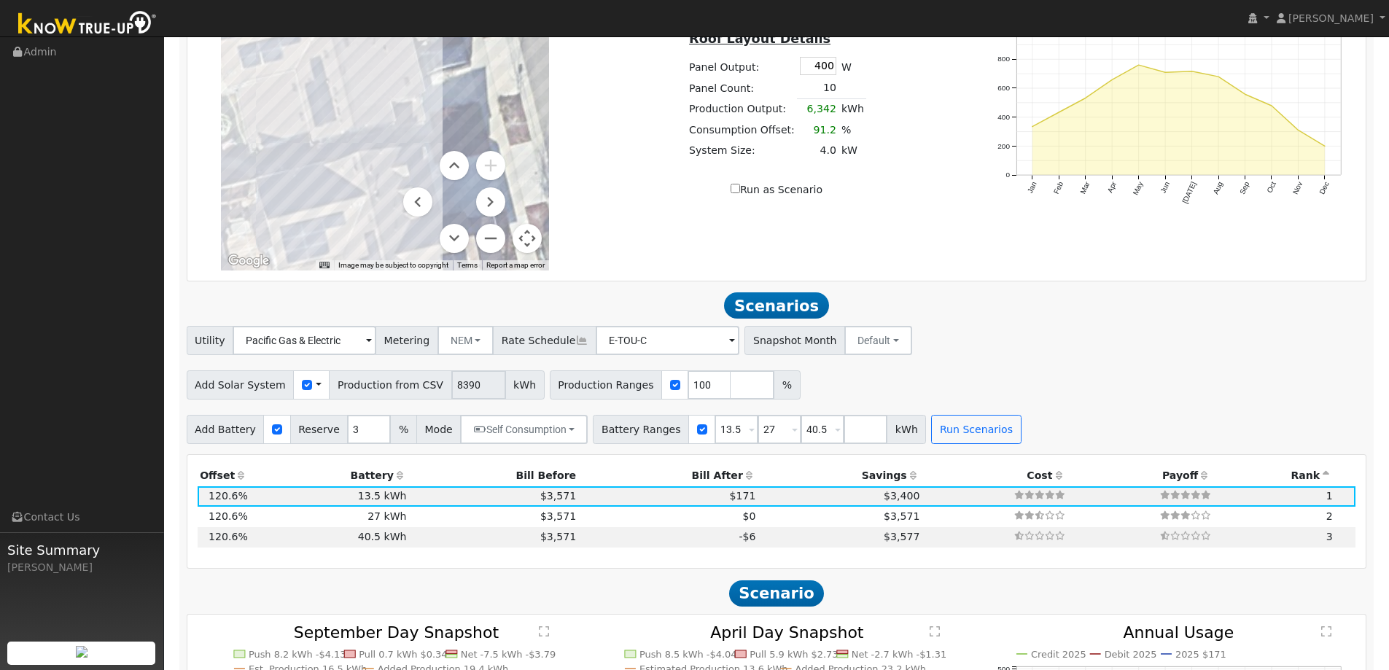
scroll to position [1458, 0]
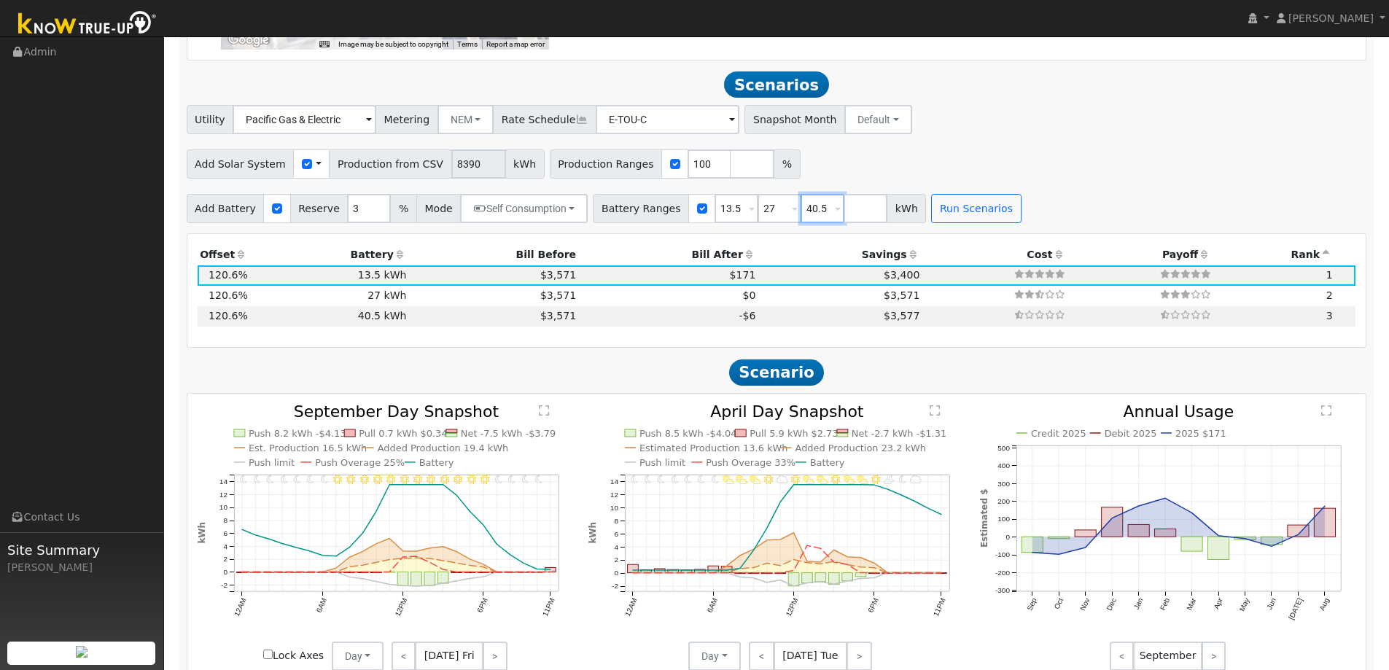
click at [803, 208] on input "40.5" at bounding box center [823, 208] width 44 height 29
type input "4"
drag, startPoint x: 744, startPoint y: 212, endPoint x: 688, endPoint y: 210, distance: 56.9
click at [713, 211] on div "Battery Ranges 13.5 Overrides Reserve % Mode None None Self Consumption Peak Sa…" at bounding box center [738, 208] width 290 height 29
drag, startPoint x: 720, startPoint y: 214, endPoint x: 631, endPoint y: 211, distance: 89.8
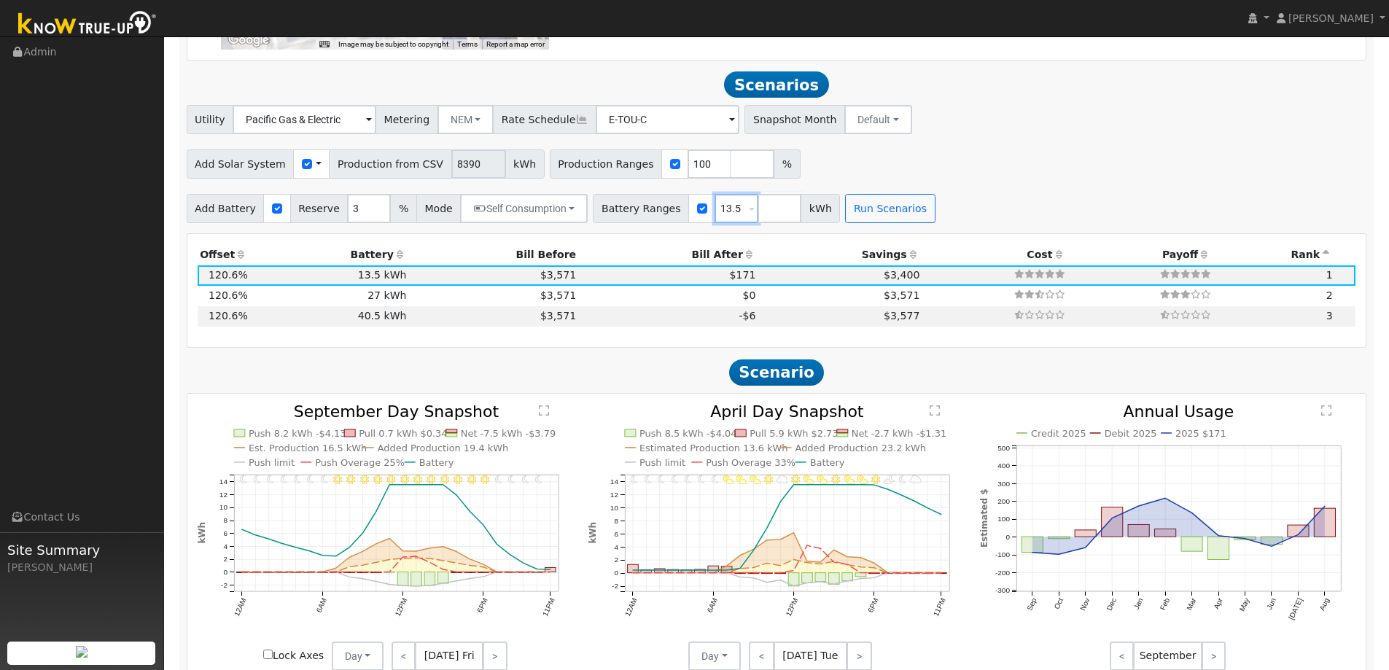
click at [639, 211] on div "Battery Ranges 13.5 Overrides Reserve % Mode None None Self Consumption Peak Sa…" at bounding box center [716, 208] width 247 height 29
type input "8"
click at [758, 212] on input "number" at bounding box center [780, 208] width 44 height 29
type input "16"
click at [916, 206] on button "Run Scenarios" at bounding box center [933, 208] width 90 height 29
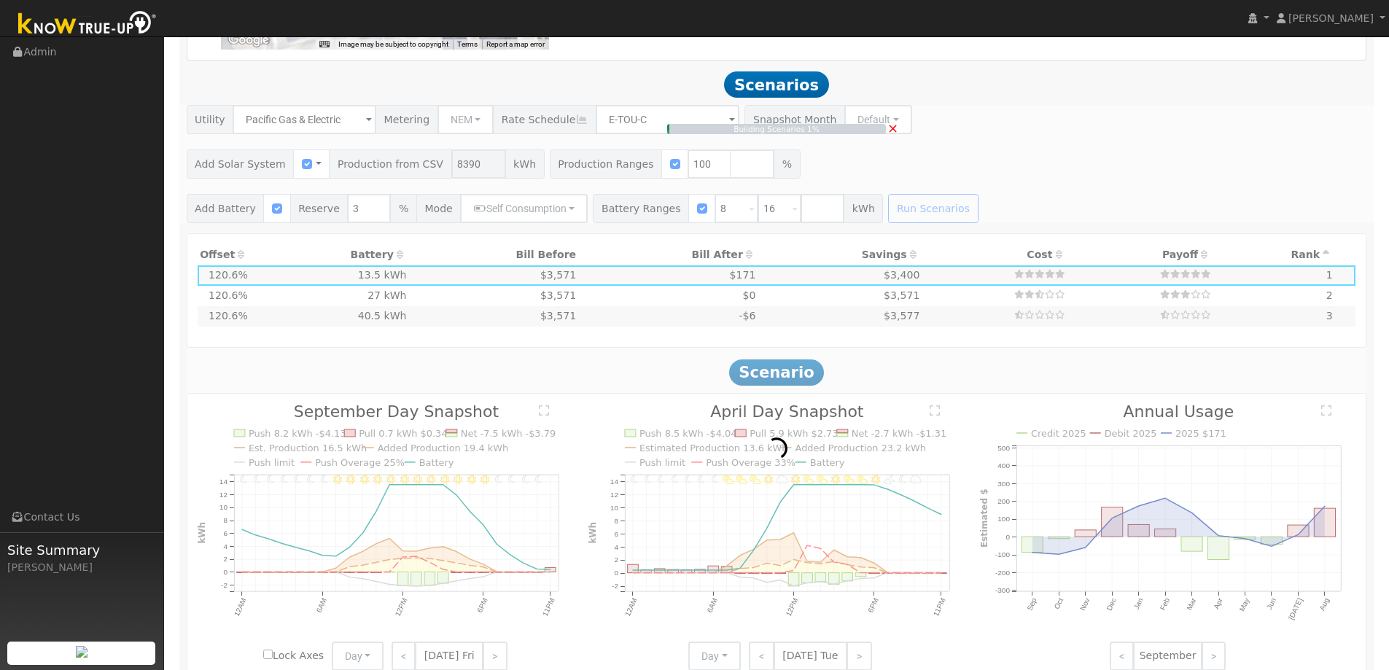
type input "$9,600"
type input "$8,753"
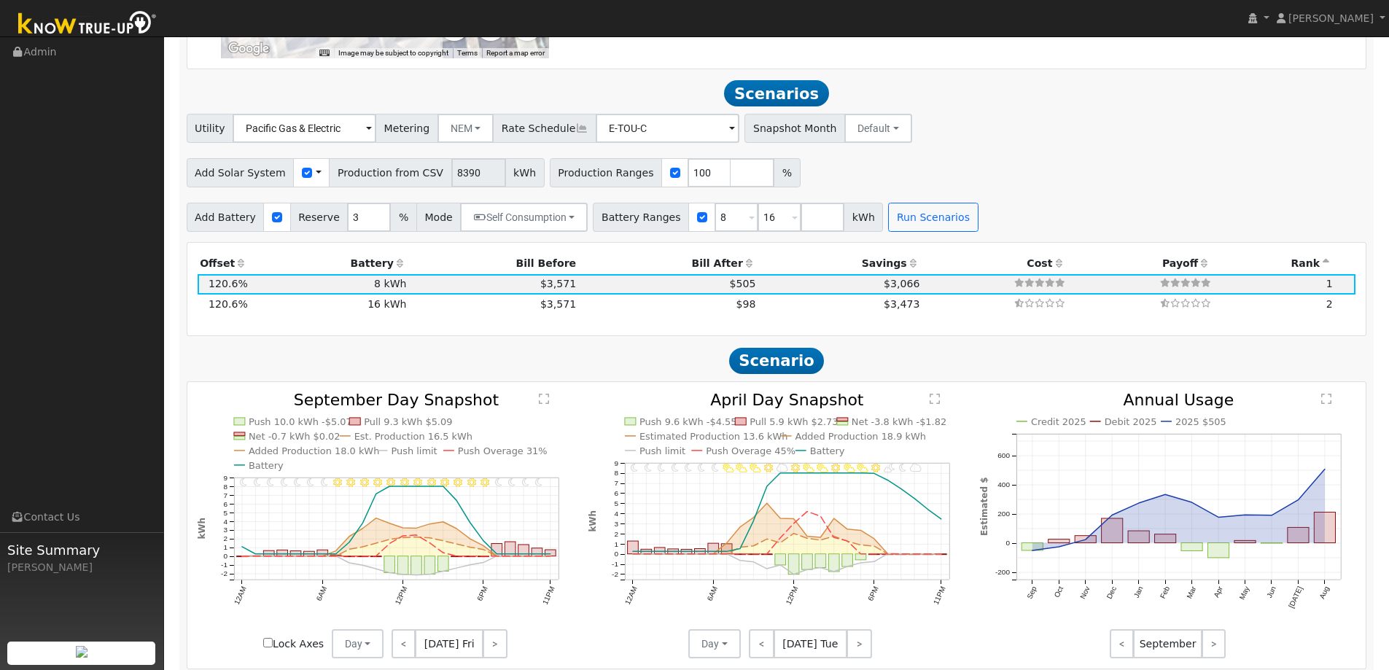
scroll to position [1414, 0]
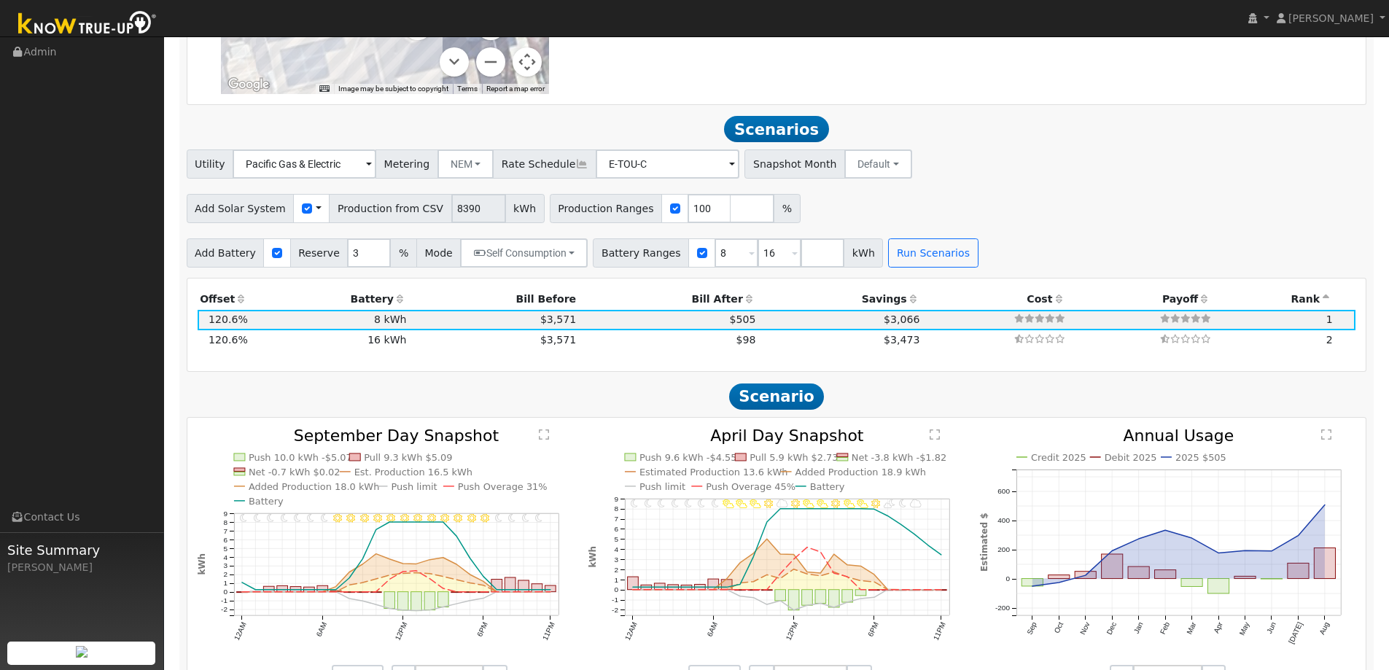
click at [316, 209] on span at bounding box center [319, 208] width 6 height 15
click at [317, 235] on link "Use CSV Data" at bounding box center [355, 234] width 101 height 20
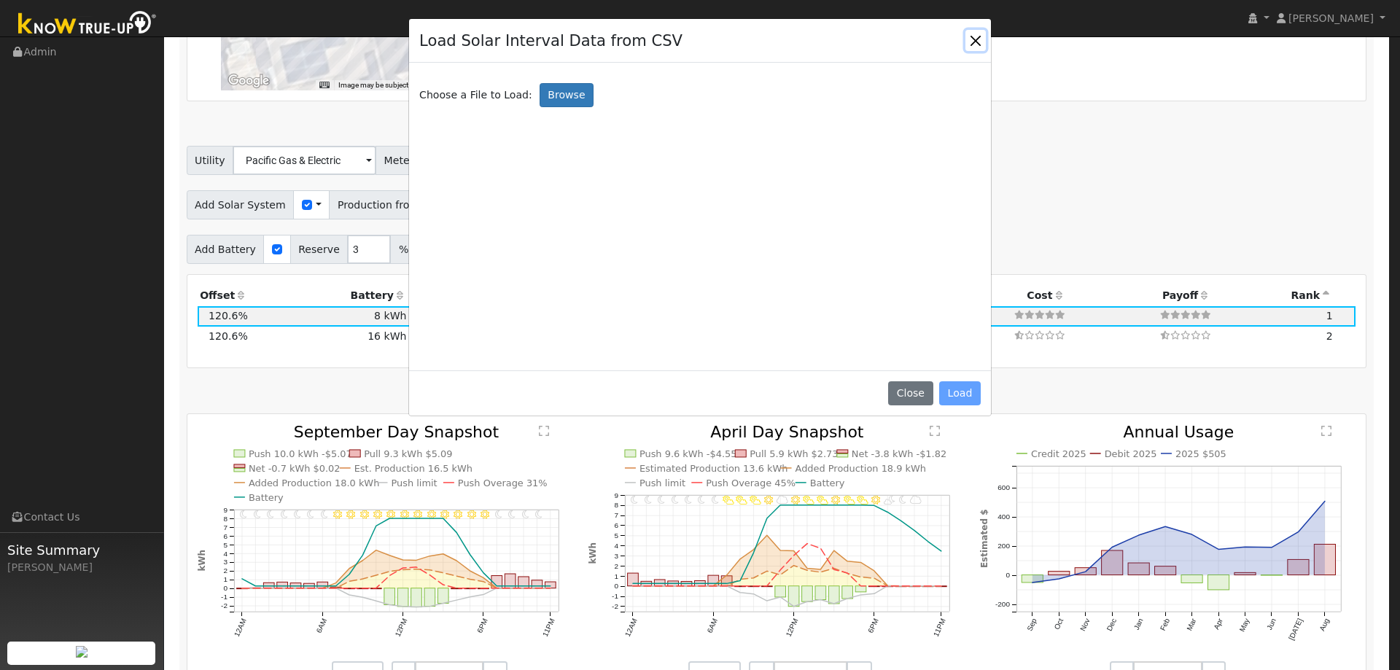
click at [973, 40] on button "Close" at bounding box center [975, 40] width 20 height 20
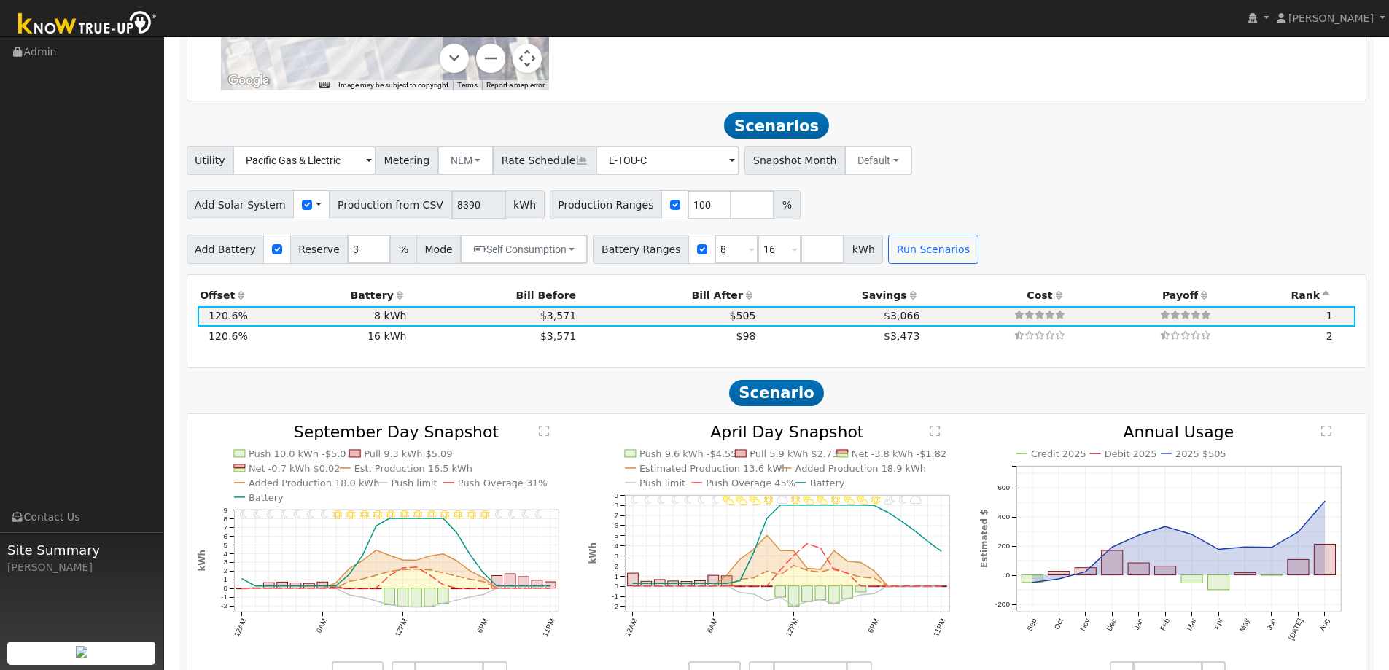
click at [313, 203] on div "Use CSV Data" at bounding box center [311, 204] width 36 height 29
click at [310, 208] on div "Use CSV Data" at bounding box center [311, 204] width 36 height 29
click at [316, 209] on span at bounding box center [319, 205] width 6 height 15
click at [334, 230] on link "Use CSV Data" at bounding box center [355, 230] width 101 height 20
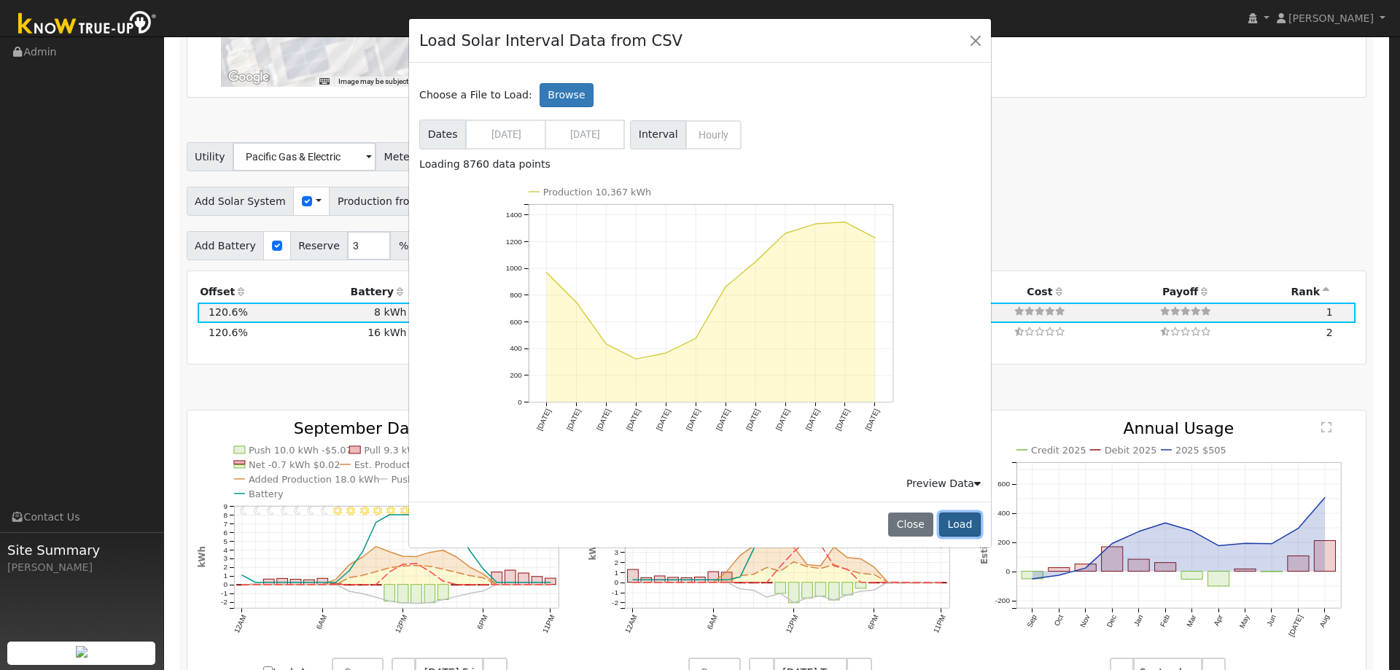
click at [967, 531] on button "Load" at bounding box center [960, 525] width 42 height 25
type input "10367"
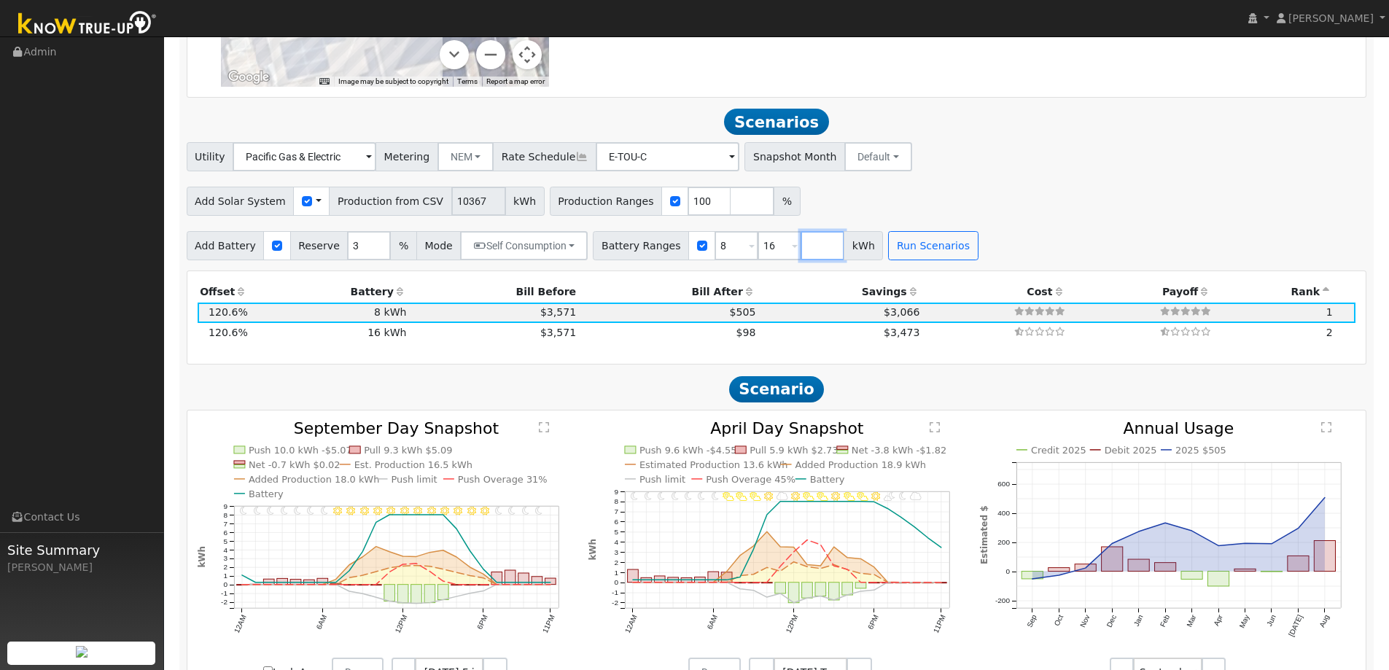
click at [801, 249] on input "number" at bounding box center [823, 245] width 44 height 29
type input "13.5"
type input "16"
click at [758, 249] on input "13.5" at bounding box center [780, 245] width 44 height 29
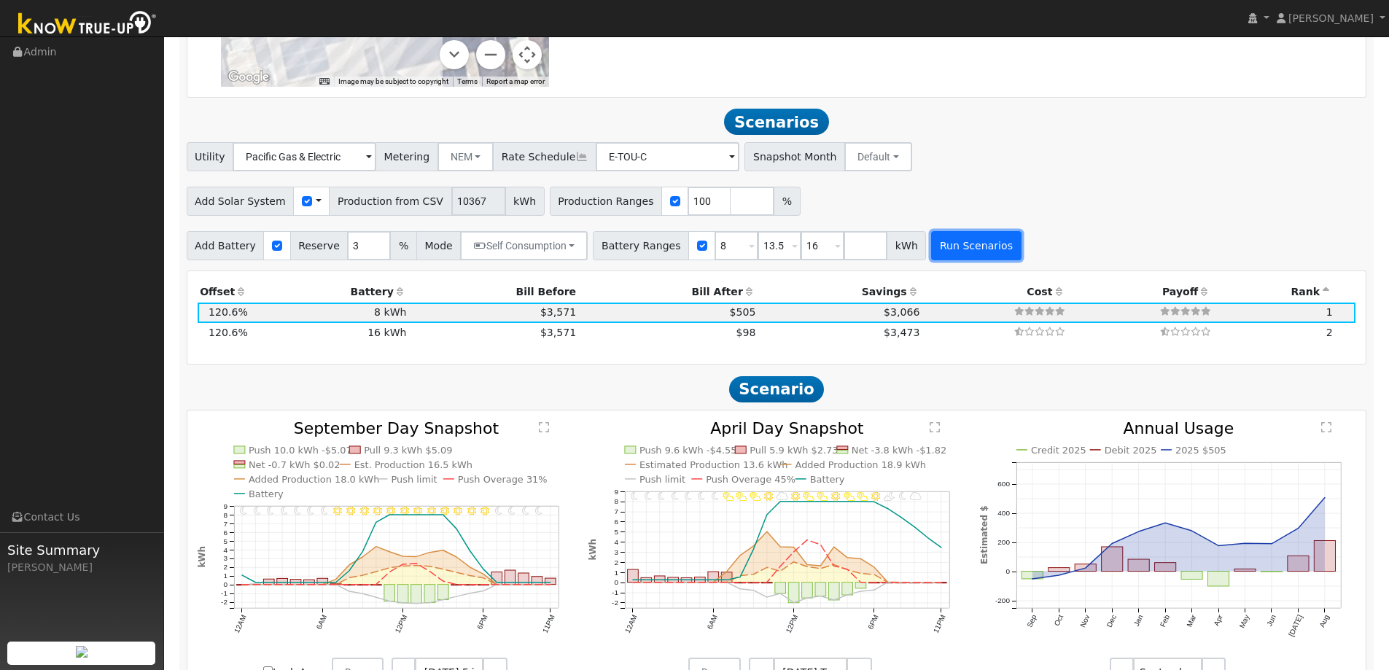
click at [931, 252] on button "Run Scenarios" at bounding box center [976, 245] width 90 height 29
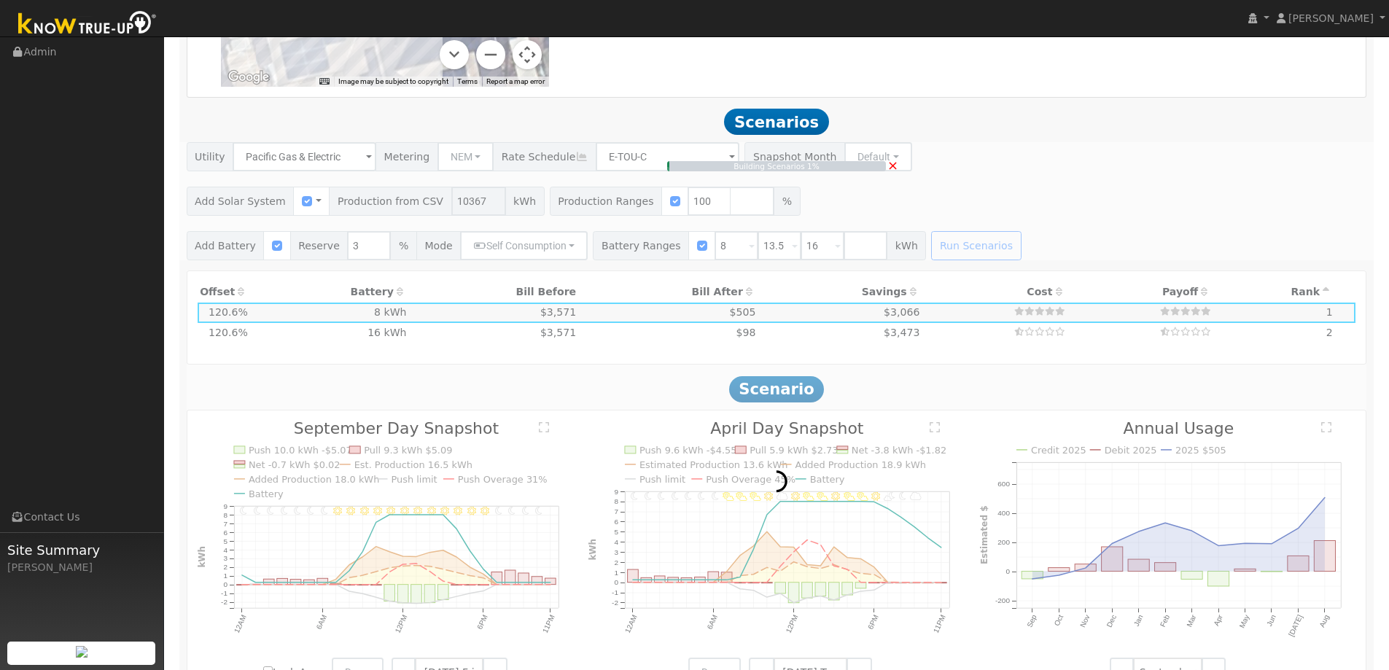
type input "6.9"
type input "$24,190"
type input "$10,137"
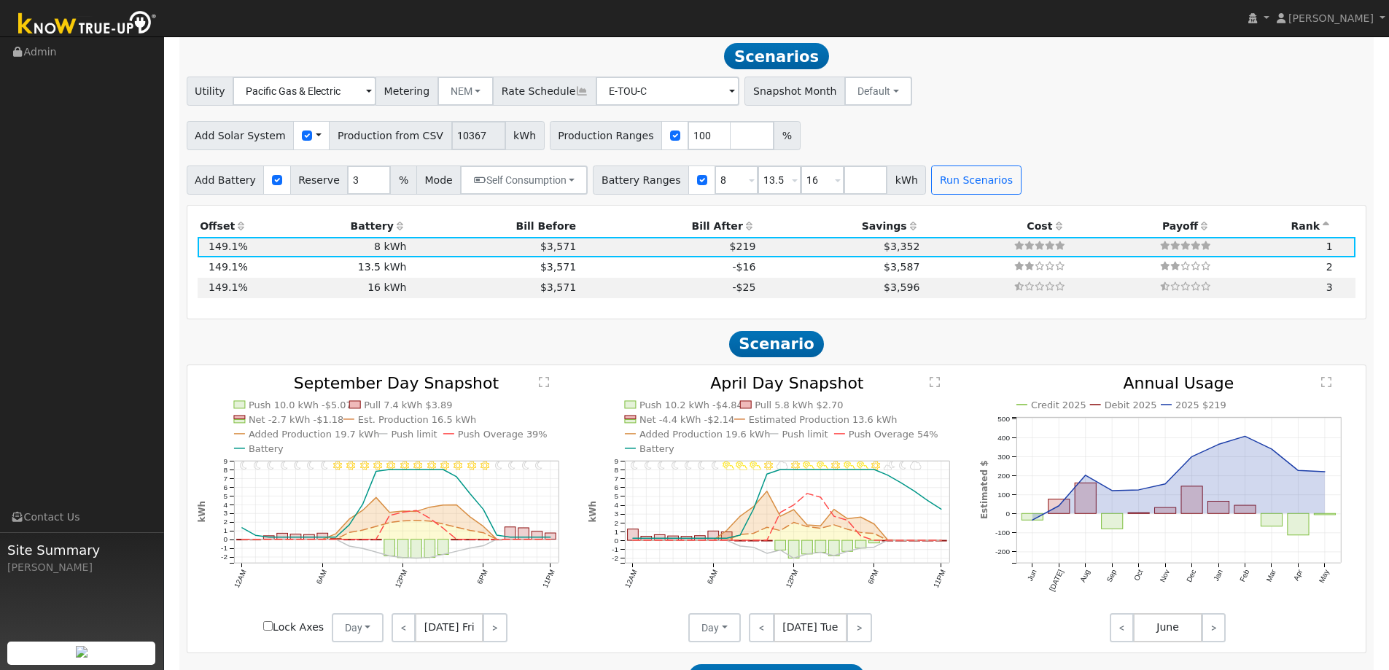
scroll to position [903, 0]
